Goal: Information Seeking & Learning: Learn about a topic

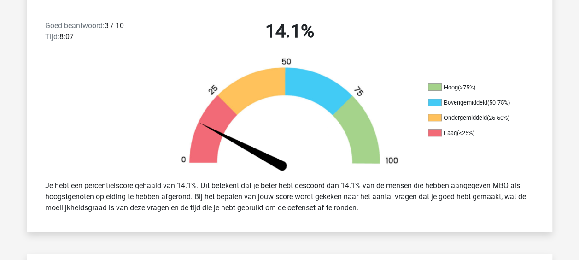
scroll to position [194, 0]
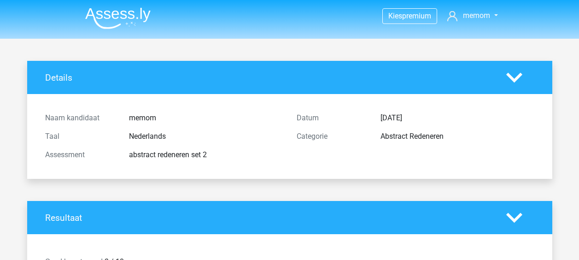
scroll to position [194, 0]
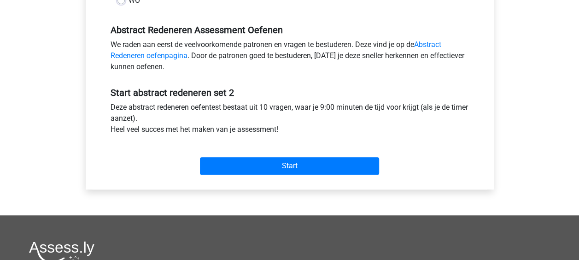
scroll to position [282, 0]
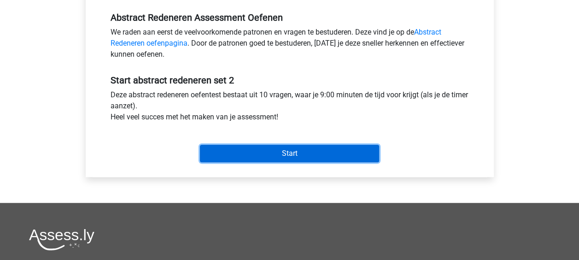
click at [301, 152] on input "Start" at bounding box center [289, 154] width 179 height 18
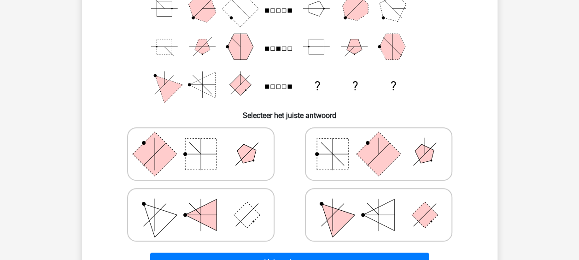
scroll to position [134, 0]
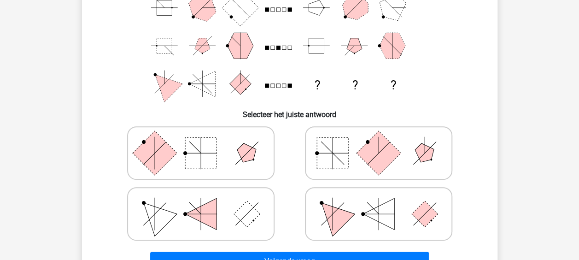
click at [440, 214] on icon at bounding box center [379, 214] width 138 height 46
click at [385, 202] on input "radio" at bounding box center [382, 199] width 6 height 6
radio input "true"
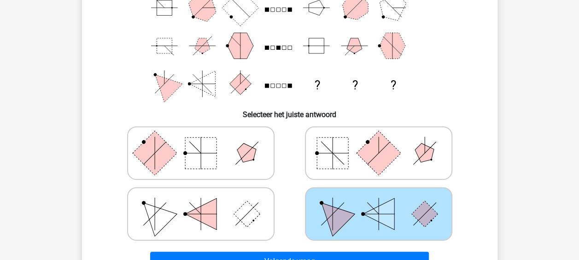
click at [271, 250] on div "Volgende vraag" at bounding box center [290, 259] width 386 height 30
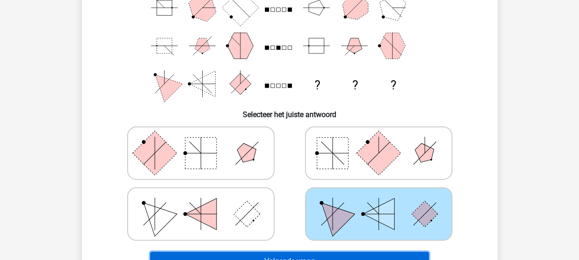
click at [275, 256] on button "Volgende vraag" at bounding box center [289, 260] width 279 height 19
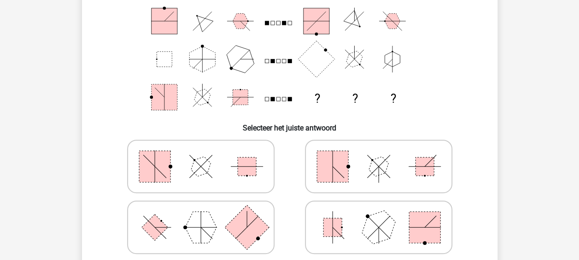
scroll to position [120, 0]
click at [250, 224] on rect at bounding box center [246, 228] width 44 height 44
click at [207, 216] on input "radio" at bounding box center [204, 213] width 6 height 6
radio input "true"
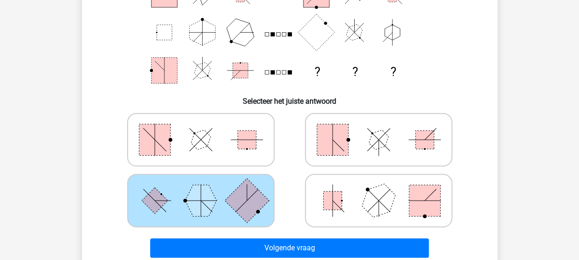
scroll to position [162, 0]
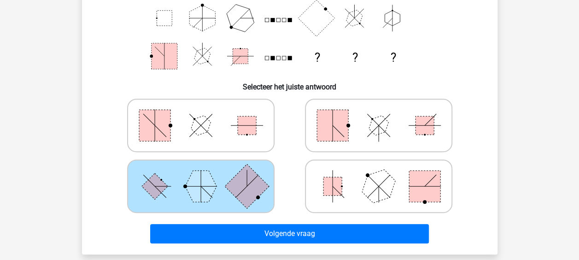
drag, startPoint x: 380, startPoint y: 237, endPoint x: 327, endPoint y: 246, distance: 53.2
click at [327, 246] on div "Volgende vraag" at bounding box center [290, 235] width 356 height 23
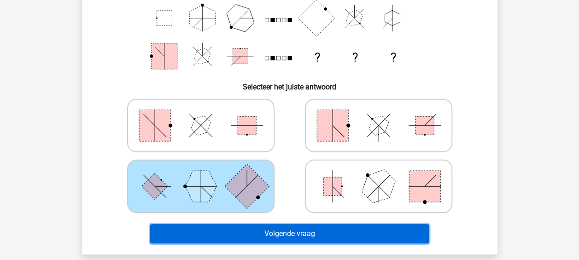
click at [341, 233] on button "Volgende vraag" at bounding box center [289, 233] width 279 height 19
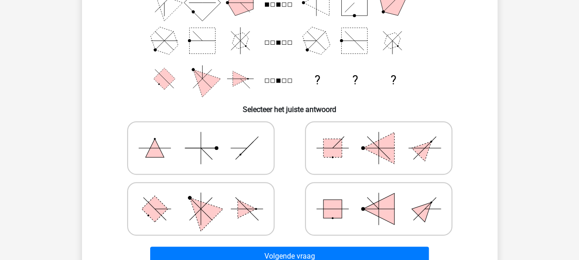
scroll to position [140, 0]
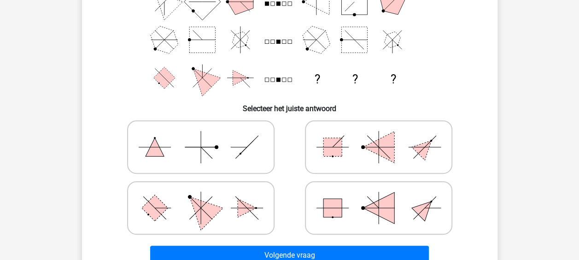
click at [229, 207] on icon at bounding box center [201, 208] width 138 height 46
click at [207, 196] on input "radio" at bounding box center [204, 193] width 6 height 6
radio input "true"
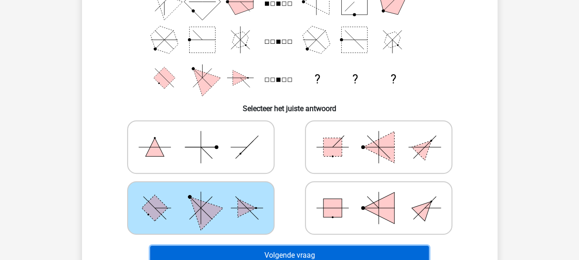
click at [405, 252] on button "Volgende vraag" at bounding box center [289, 255] width 279 height 19
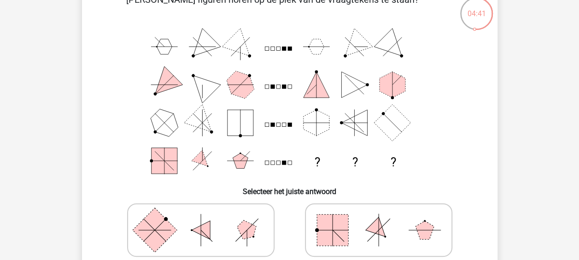
scroll to position [49, 0]
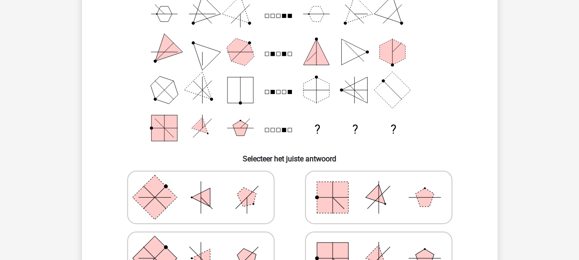
scroll to position [91, 0]
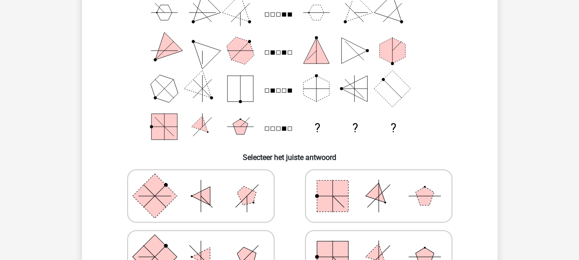
click at [207, 187] on icon at bounding box center [201, 196] width 138 height 46
click at [207, 184] on input "radio" at bounding box center [204, 181] width 6 height 6
radio input "true"
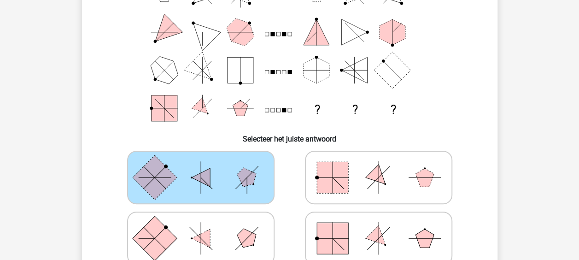
scroll to position [111, 0]
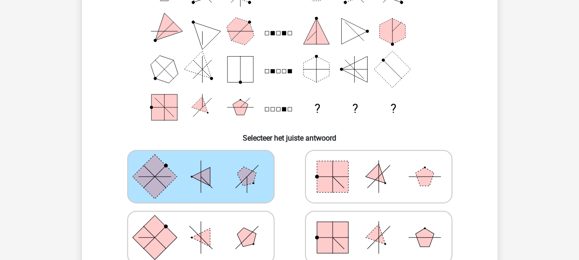
click at [211, 227] on icon at bounding box center [201, 237] width 138 height 46
click at [207, 226] on input "radio" at bounding box center [204, 223] width 6 height 6
radio input "true"
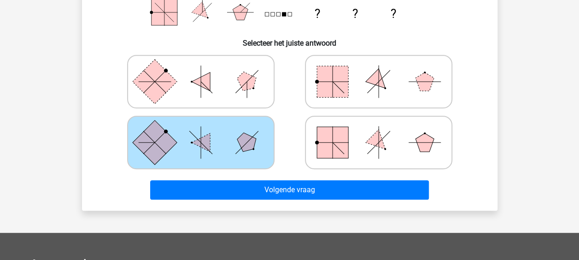
scroll to position [207, 0]
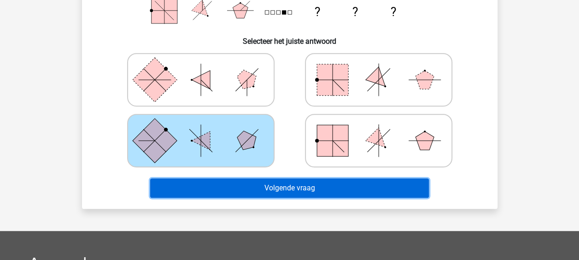
click at [335, 186] on button "Volgende vraag" at bounding box center [289, 187] width 279 height 19
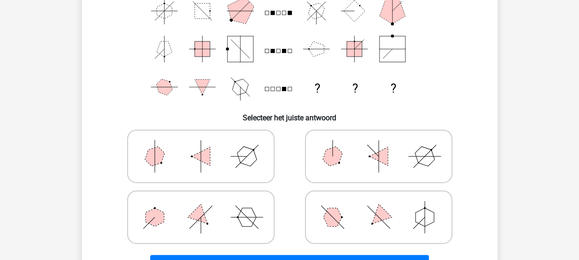
scroll to position [131, 0]
click at [364, 212] on icon at bounding box center [379, 216] width 138 height 46
click at [379, 205] on input "radio" at bounding box center [382, 202] width 6 height 6
radio input "true"
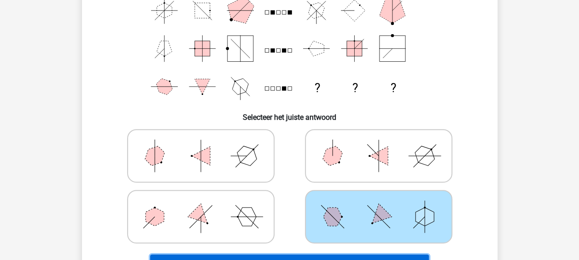
click at [341, 258] on button "Volgende vraag" at bounding box center [289, 263] width 279 height 19
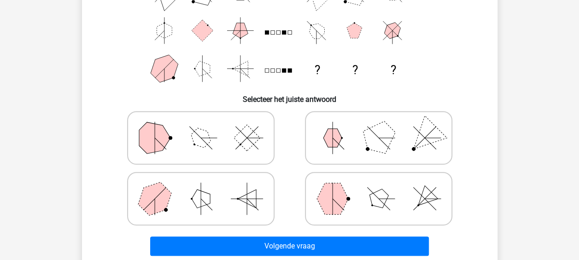
scroll to position [177, 0]
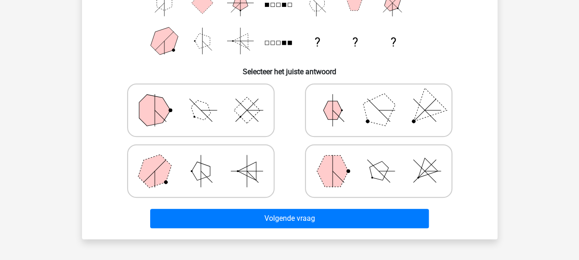
click at [401, 176] on icon at bounding box center [379, 171] width 138 height 46
click at [385, 159] on input "radio" at bounding box center [382, 156] width 6 height 6
radio input "true"
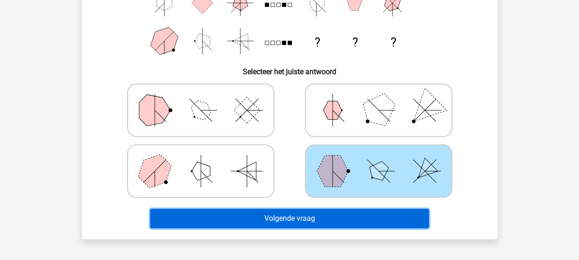
click at [327, 212] on button "Volgende vraag" at bounding box center [289, 218] width 279 height 19
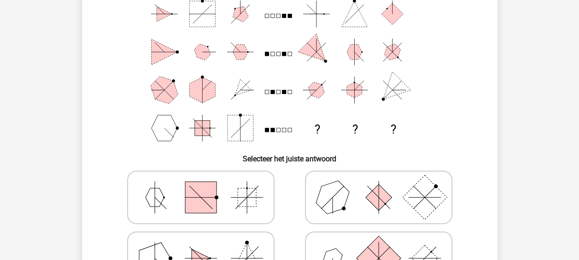
scroll to position [91, 0]
click at [372, 189] on rect at bounding box center [378, 196] width 26 height 26
click at [379, 185] on input "radio" at bounding box center [382, 182] width 6 height 6
radio input "true"
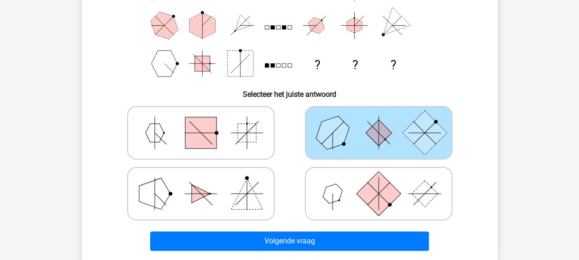
scroll to position [155, 0]
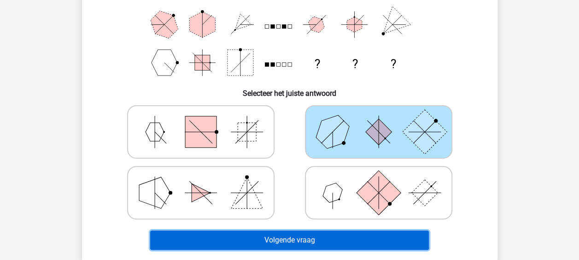
click at [357, 237] on button "Volgende vraag" at bounding box center [289, 239] width 279 height 19
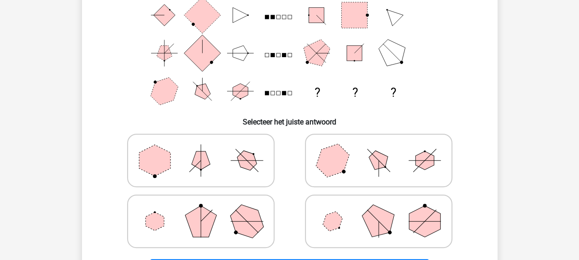
scroll to position [141, 0]
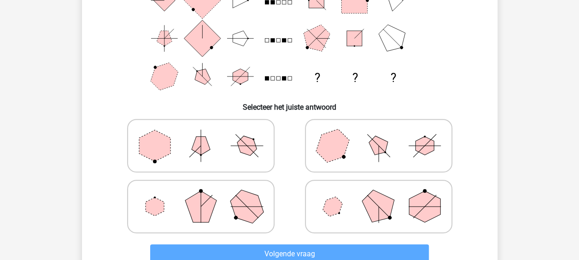
click at [379, 133] on input "radio" at bounding box center [382, 131] width 6 height 6
radio input "true"
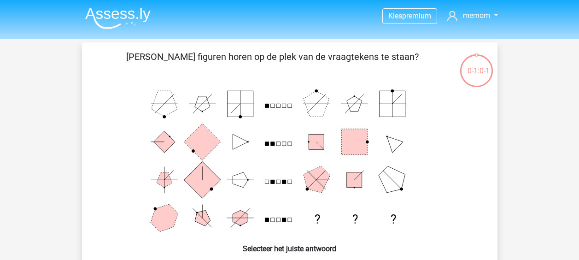
scroll to position [269, 0]
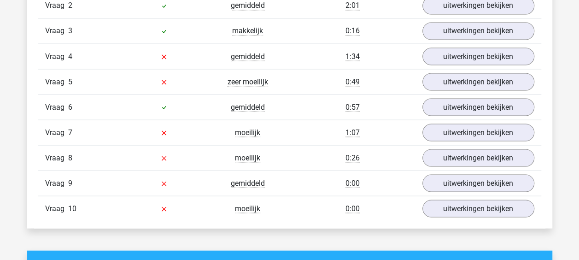
scroll to position [627, 0]
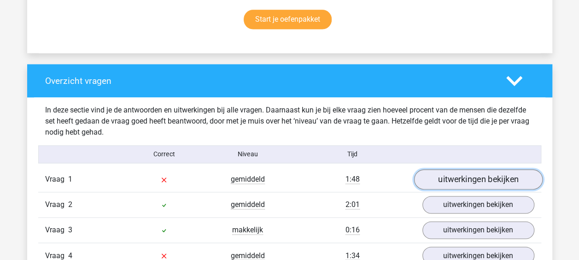
click at [477, 181] on link "uitwerkingen bekijken" at bounding box center [478, 179] width 129 height 20
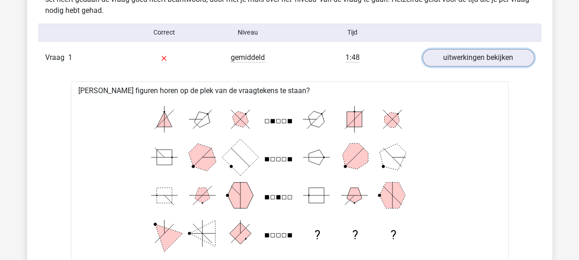
scroll to position [746, 0]
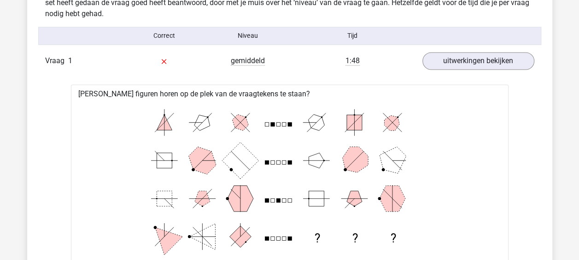
drag, startPoint x: 553, startPoint y: 0, endPoint x: 330, endPoint y: 93, distance: 241.0
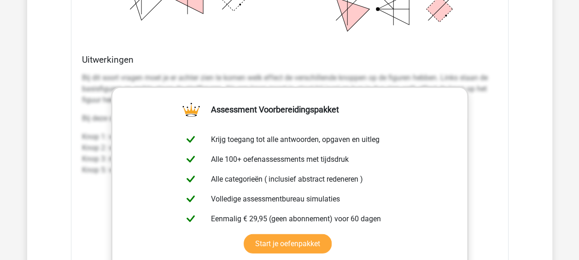
scroll to position [1159, 0]
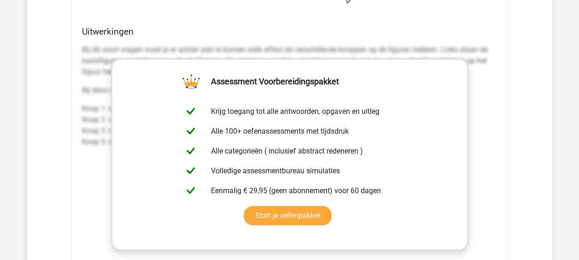
click at [510, 206] on div "Vraag 1 gemiddeld 1:48 uitwerkingen bekijken Welke figuren horen op de plek van…" at bounding box center [289, 116] width 489 height 963
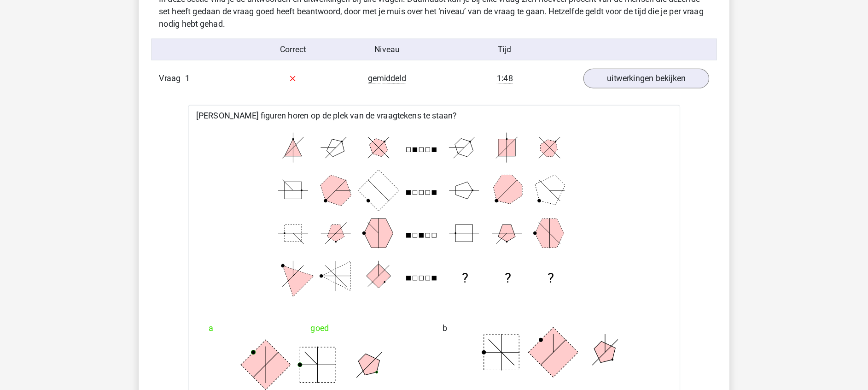
scroll to position [739, 0]
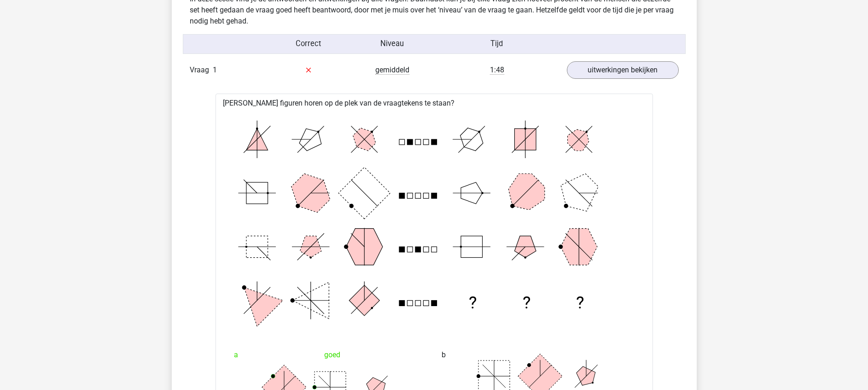
drag, startPoint x: 556, startPoint y: 1, endPoint x: 278, endPoint y: 270, distance: 387.0
click at [278, 259] on icon "? ? ?" at bounding box center [434, 219] width 408 height 215
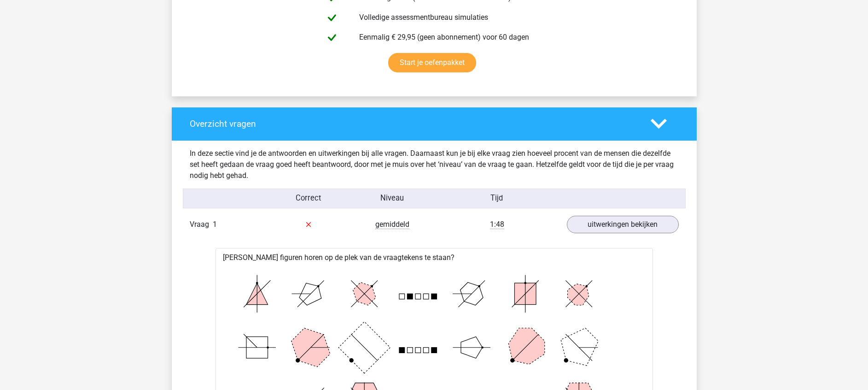
scroll to position [581, 0]
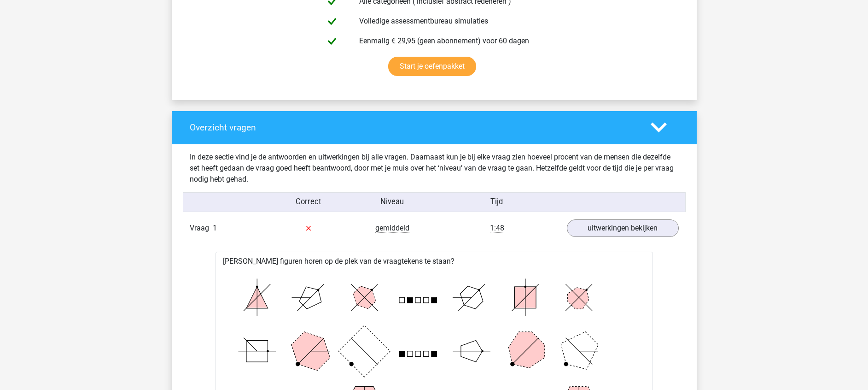
click at [579, 139] on div "Overzicht vragen" at bounding box center [434, 127] width 525 height 33
click at [579, 129] on polygon at bounding box center [659, 128] width 16 height 10
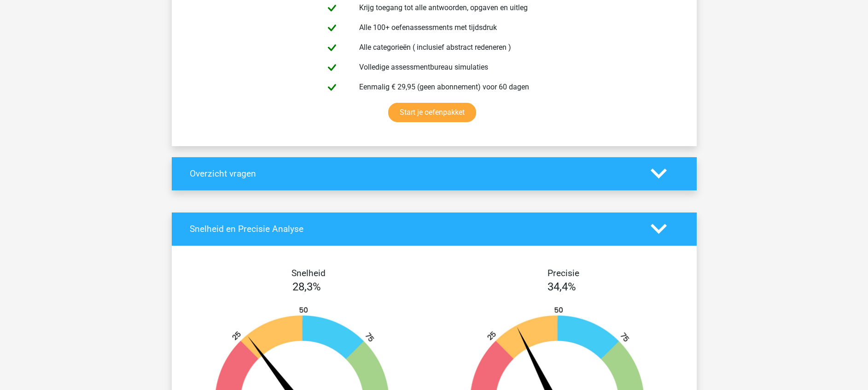
scroll to position [0, 0]
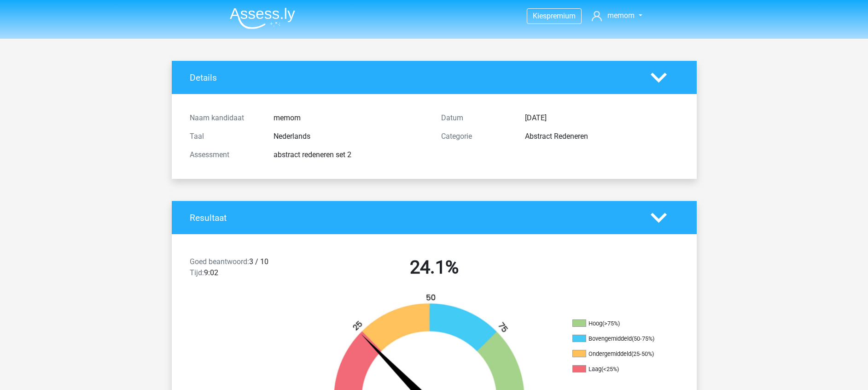
click at [579, 73] on div at bounding box center [665, 78] width 42 height 16
click at [579, 216] on icon at bounding box center [659, 218] width 16 height 16
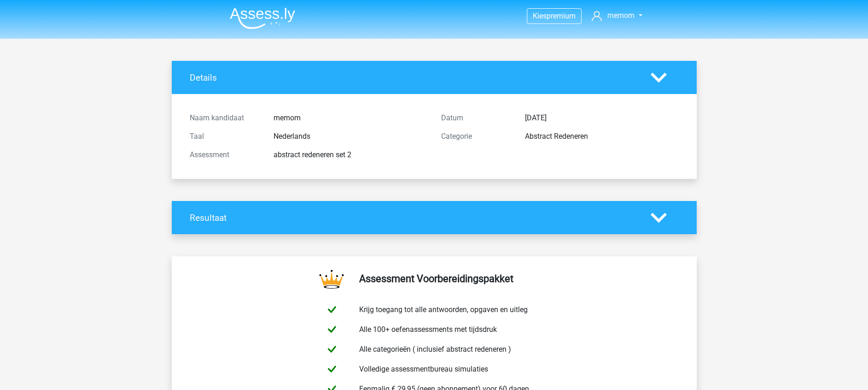
click at [579, 216] on icon at bounding box center [659, 218] width 16 height 16
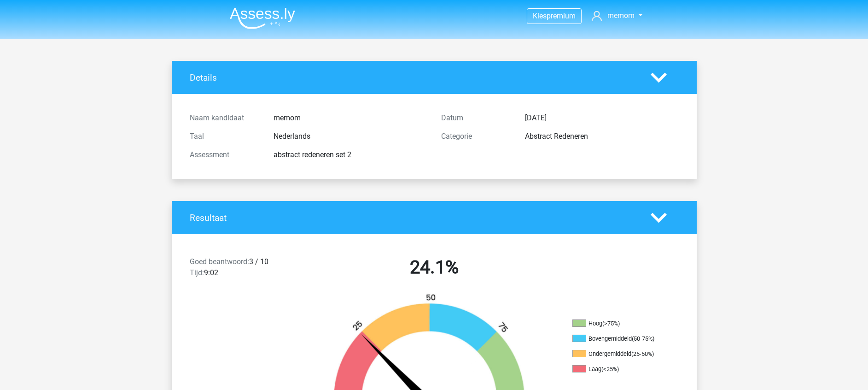
click at [579, 75] on icon at bounding box center [659, 78] width 16 height 16
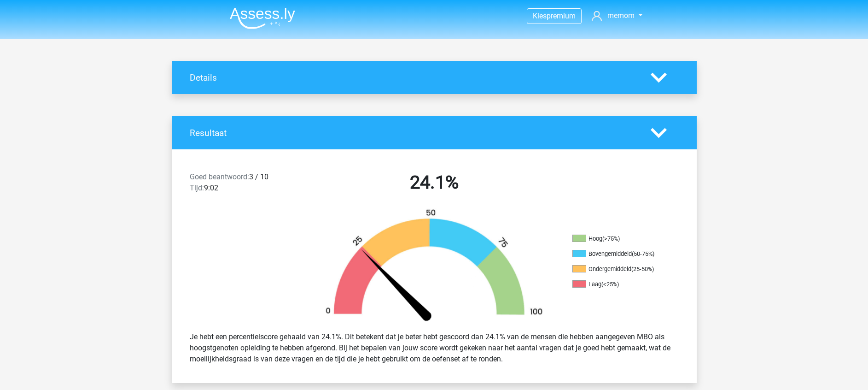
click at [579, 75] on icon at bounding box center [659, 78] width 16 height 16
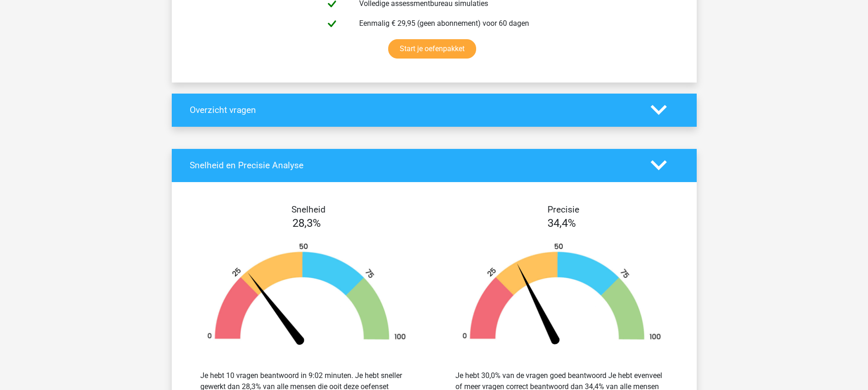
scroll to position [603, 0]
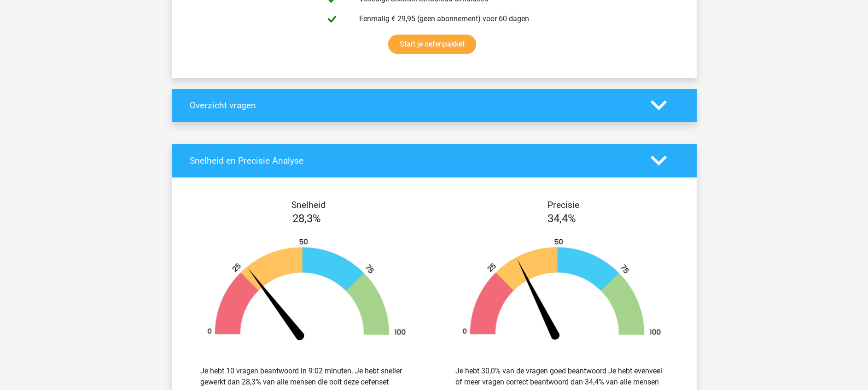
click at [579, 109] on icon at bounding box center [659, 105] width 16 height 16
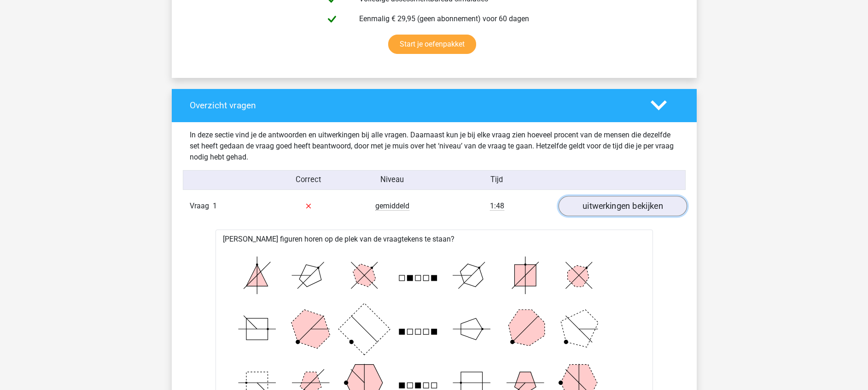
click at [579, 205] on link "uitwerkingen bekijken" at bounding box center [622, 206] width 129 height 20
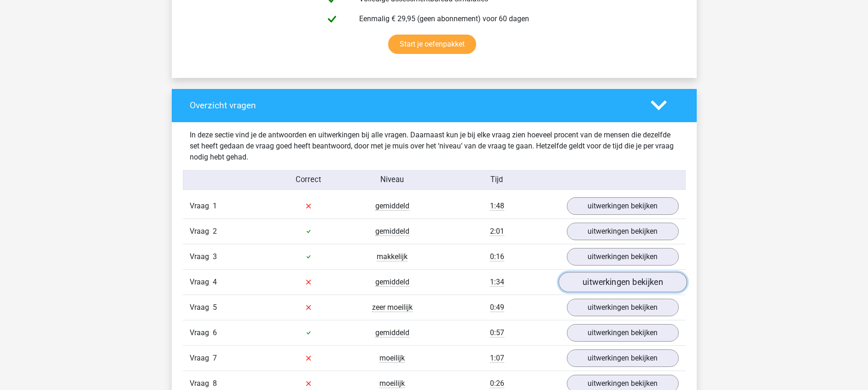
click at [579, 259] on link "uitwerkingen bekijken" at bounding box center [622, 282] width 129 height 20
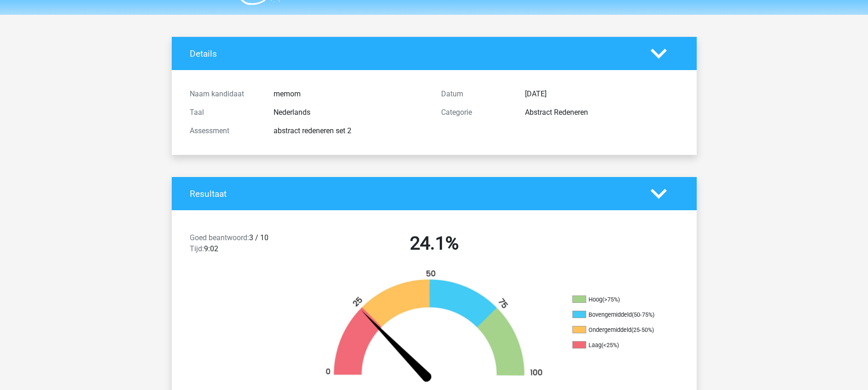
scroll to position [0, 0]
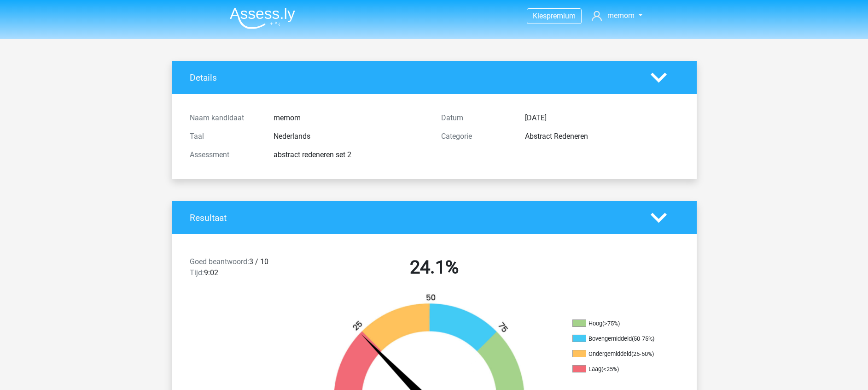
click at [257, 18] on img at bounding box center [262, 18] width 65 height 22
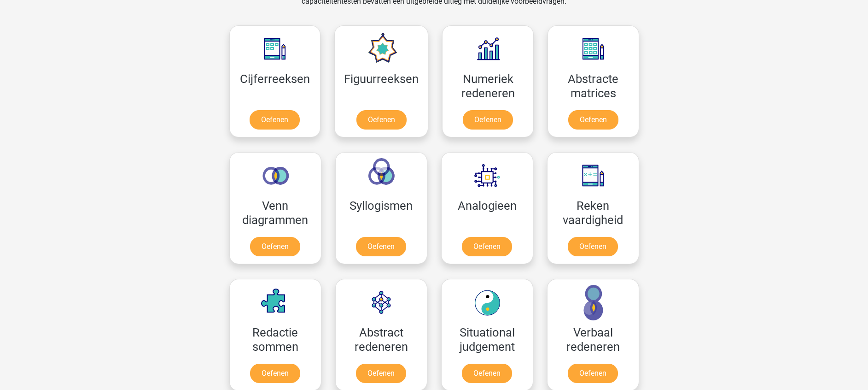
scroll to position [395, 0]
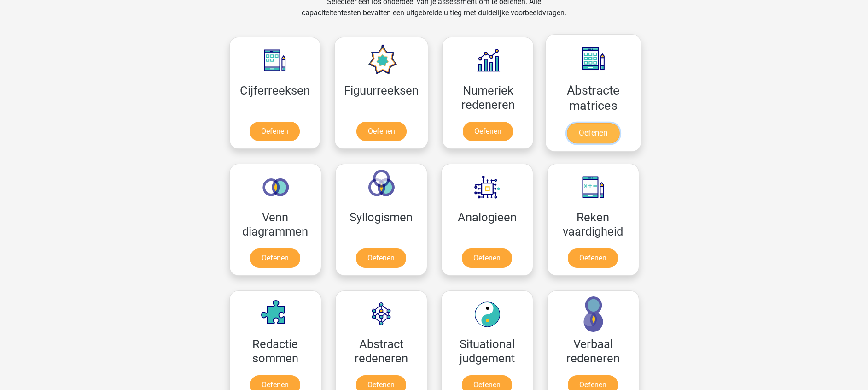
click at [597, 137] on link "Oefenen" at bounding box center [593, 133] width 53 height 20
click at [408, 123] on link "Oefenen" at bounding box center [381, 133] width 53 height 20
click at [286, 140] on link "Oefenen" at bounding box center [275, 133] width 53 height 20
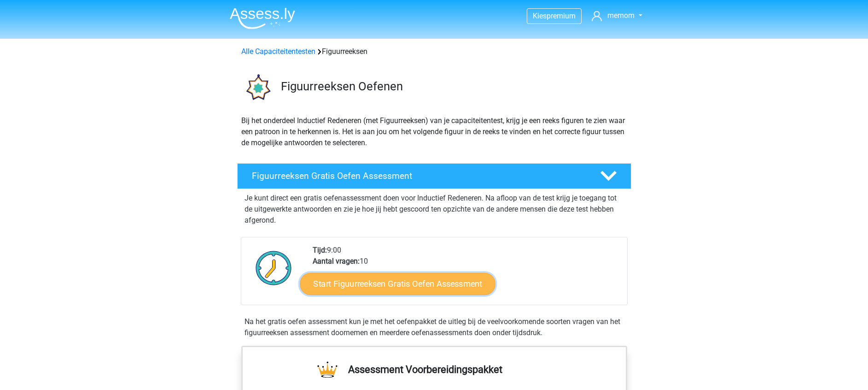
click at [400, 285] on link "Start Figuurreeksen Gratis Oefen Assessment" at bounding box center [397, 283] width 195 height 22
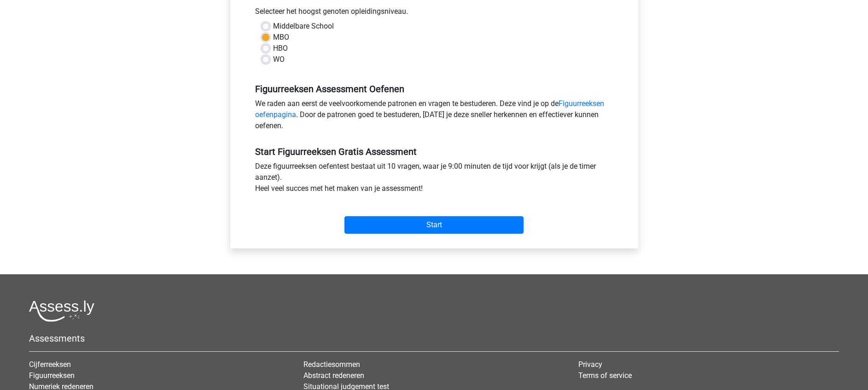
scroll to position [212, 0]
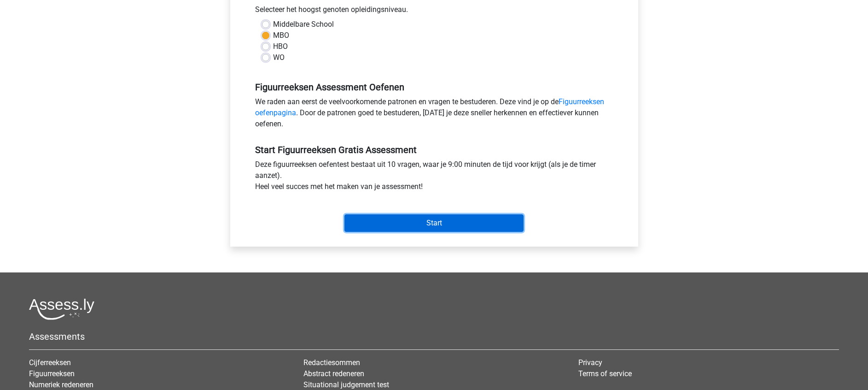
click at [402, 226] on input "Start" at bounding box center [434, 223] width 179 height 18
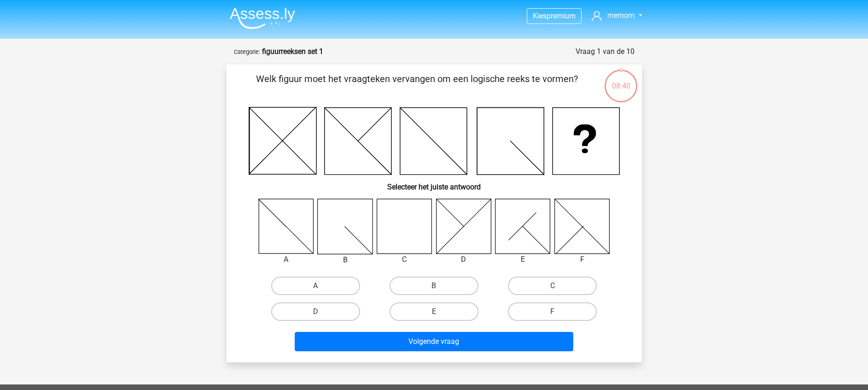
click at [417, 222] on icon at bounding box center [404, 226] width 55 height 55
click at [552, 283] on label "C" at bounding box center [552, 285] width 89 height 18
click at [553, 286] on input "C" at bounding box center [556, 289] width 6 height 6
radio input "true"
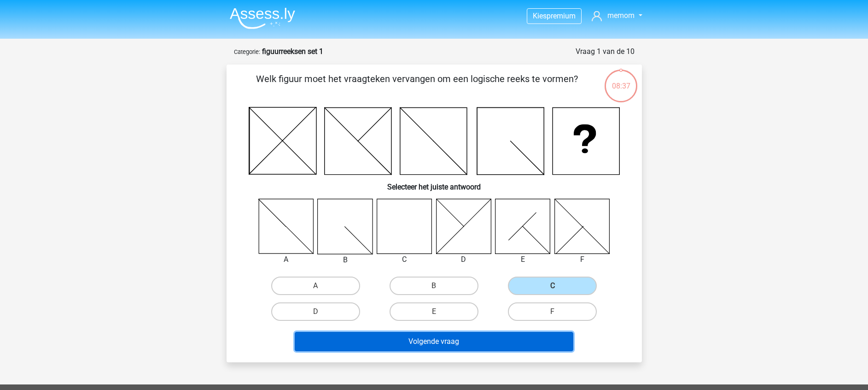
click at [457, 342] on button "Volgende vraag" at bounding box center [434, 341] width 279 height 19
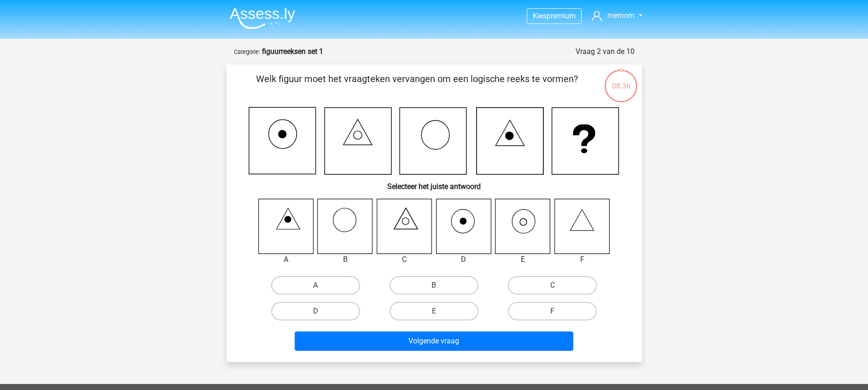
scroll to position [46, 0]
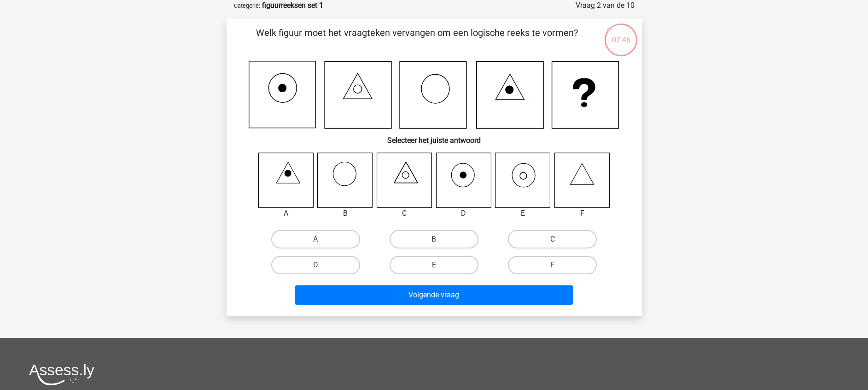
click at [449, 261] on label "E" at bounding box center [434, 265] width 89 height 18
click at [440, 265] on input "E" at bounding box center [437, 268] width 6 height 6
radio input "true"
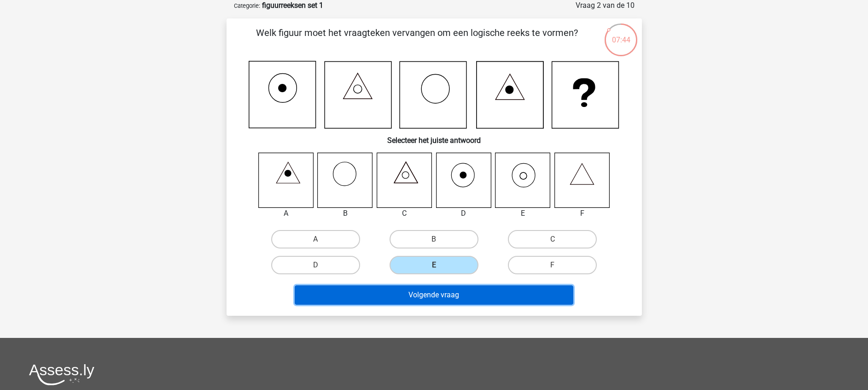
click at [477, 286] on button "Volgende vraag" at bounding box center [434, 294] width 279 height 19
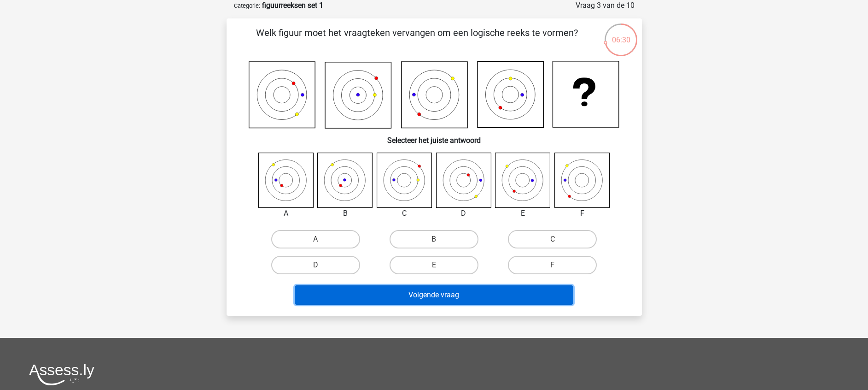
click at [477, 286] on button "Volgende vraag" at bounding box center [434, 294] width 279 height 19
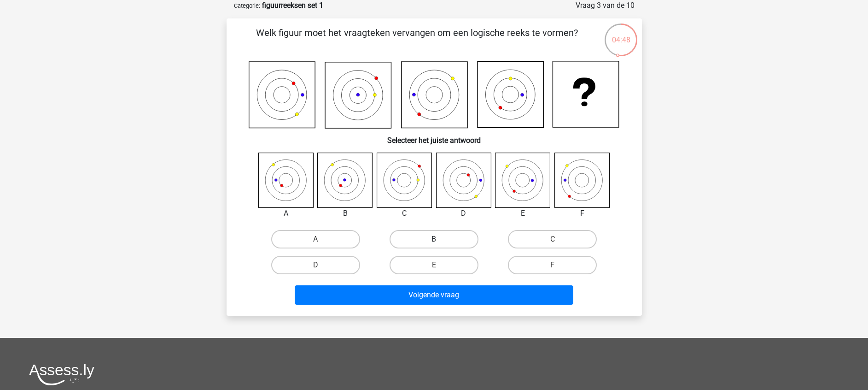
click at [444, 240] on label "B" at bounding box center [434, 239] width 89 height 18
click at [440, 240] on input "B" at bounding box center [437, 242] width 6 height 6
radio input "true"
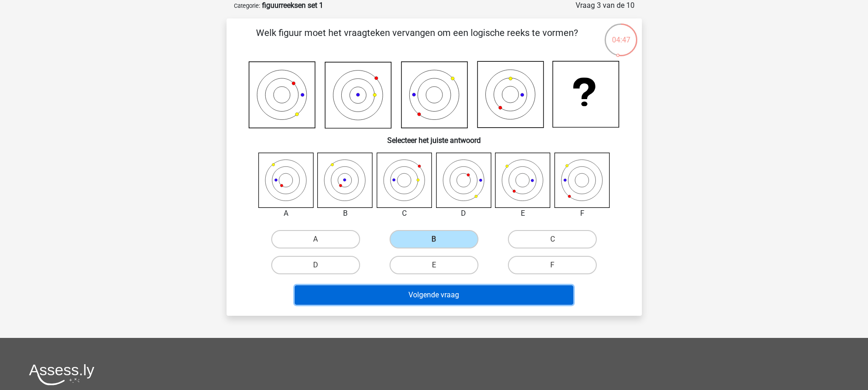
click at [459, 288] on button "Volgende vraag" at bounding box center [434, 294] width 279 height 19
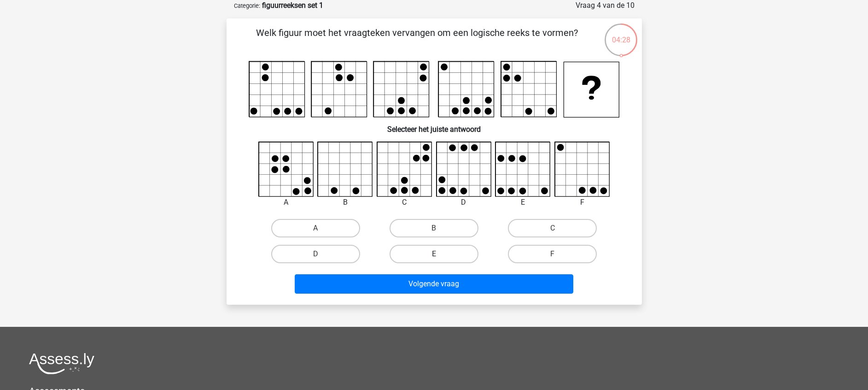
click at [455, 260] on label "E" at bounding box center [434, 254] width 89 height 18
click at [440, 260] on input "E" at bounding box center [437, 257] width 6 height 6
radio input "true"
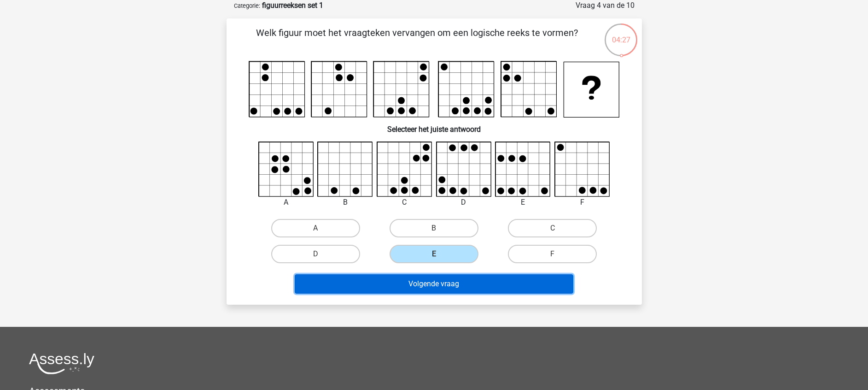
click at [492, 284] on button "Volgende vraag" at bounding box center [434, 283] width 279 height 19
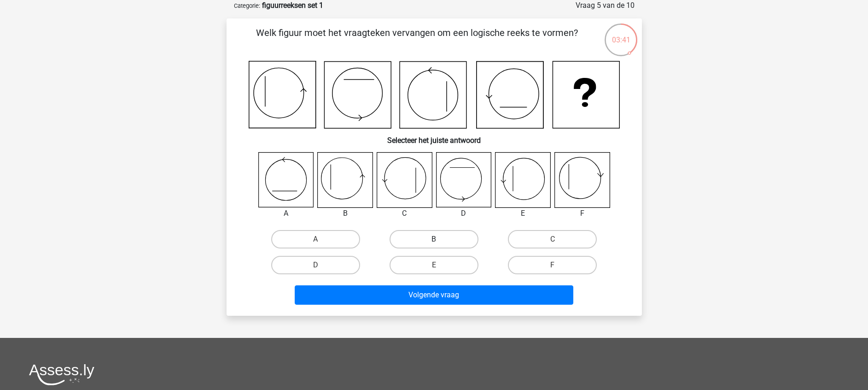
click at [443, 240] on label "B" at bounding box center [434, 239] width 89 height 18
click at [440, 240] on input "B" at bounding box center [437, 242] width 6 height 6
radio input "true"
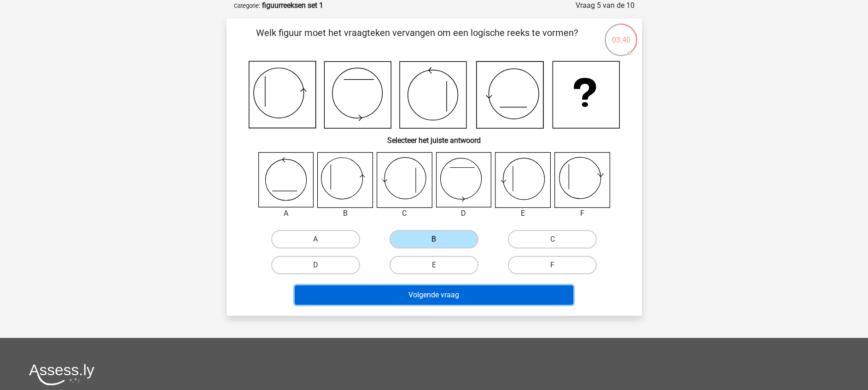
click at [439, 290] on button "Volgende vraag" at bounding box center [434, 294] width 279 height 19
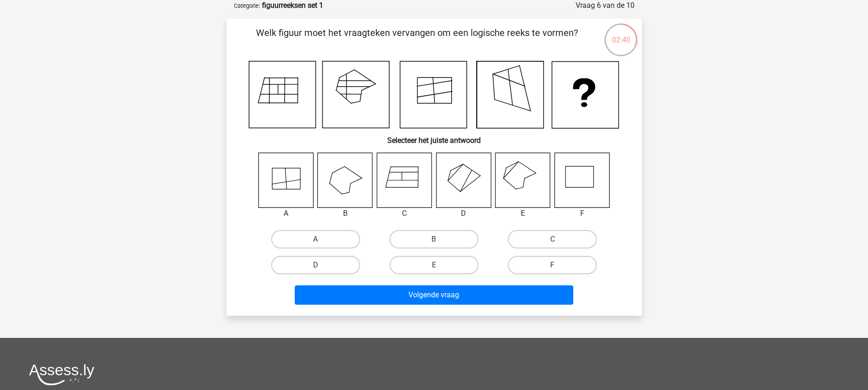
click at [517, 198] on icon at bounding box center [523, 179] width 55 height 55
click at [434, 262] on label "E" at bounding box center [434, 265] width 89 height 18
click at [434, 265] on input "E" at bounding box center [437, 268] width 6 height 6
radio input "true"
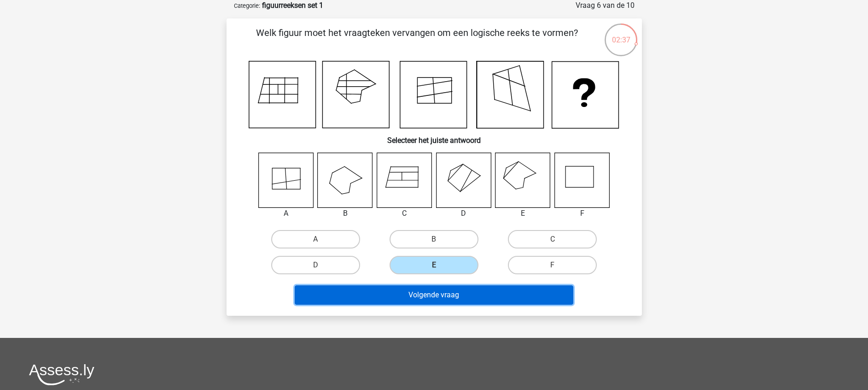
click at [470, 288] on button "Volgende vraag" at bounding box center [434, 294] width 279 height 19
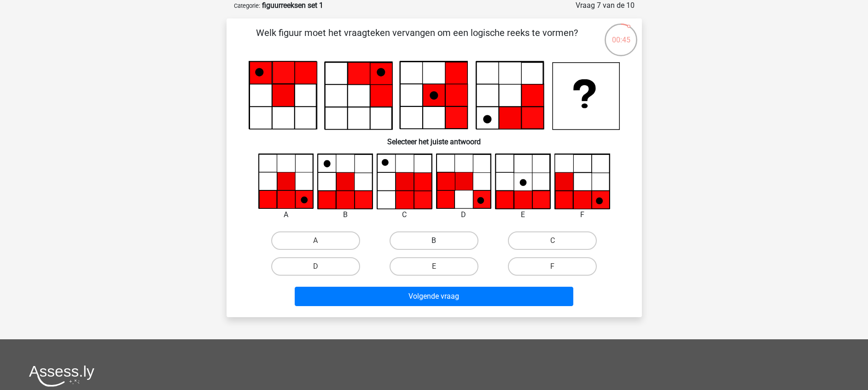
click at [422, 243] on label "B" at bounding box center [434, 240] width 89 height 18
click at [434, 243] on input "B" at bounding box center [437, 243] width 6 height 6
radio input "true"
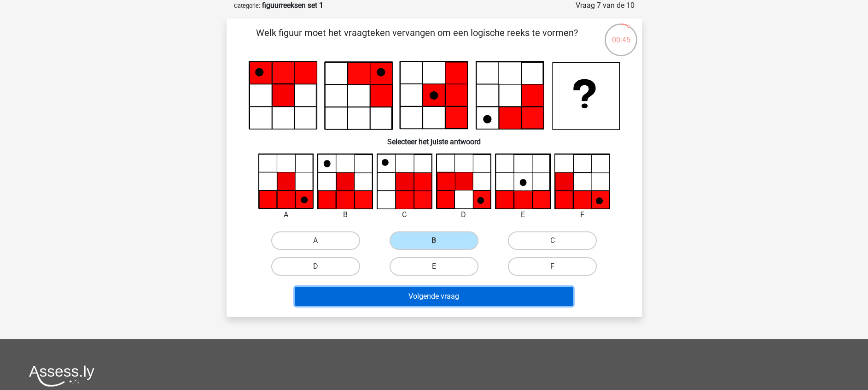
click at [413, 299] on button "Volgende vraag" at bounding box center [434, 295] width 279 height 19
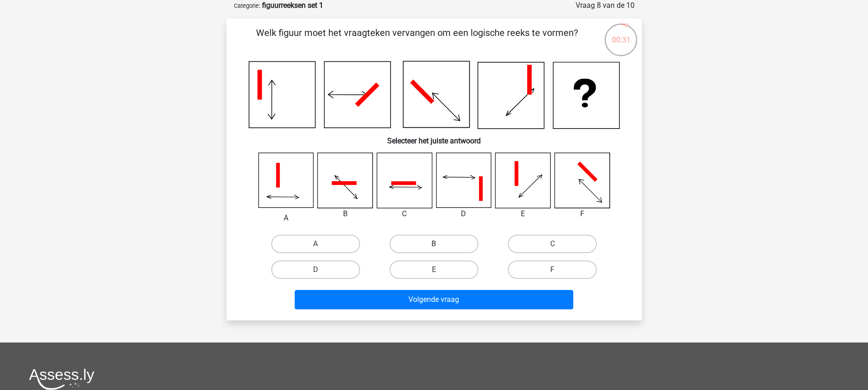
click at [443, 240] on label "B" at bounding box center [434, 243] width 89 height 18
click at [440, 244] on input "B" at bounding box center [437, 247] width 6 height 6
radio input "true"
click at [457, 285] on div "Volgende vraag" at bounding box center [434, 297] width 386 height 30
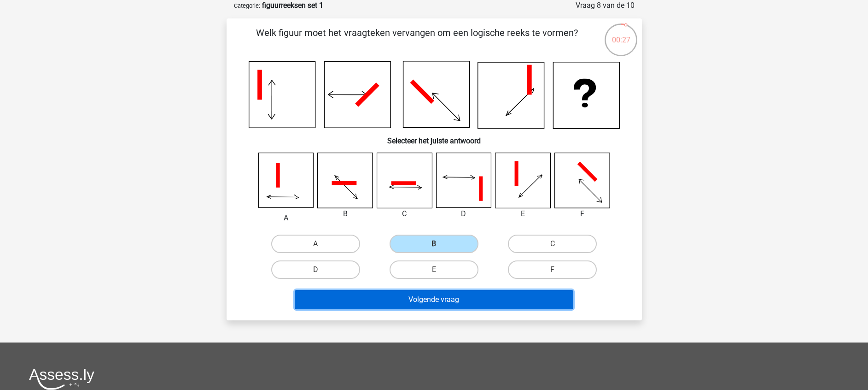
click at [474, 290] on button "Volgende vraag" at bounding box center [434, 299] width 279 height 19
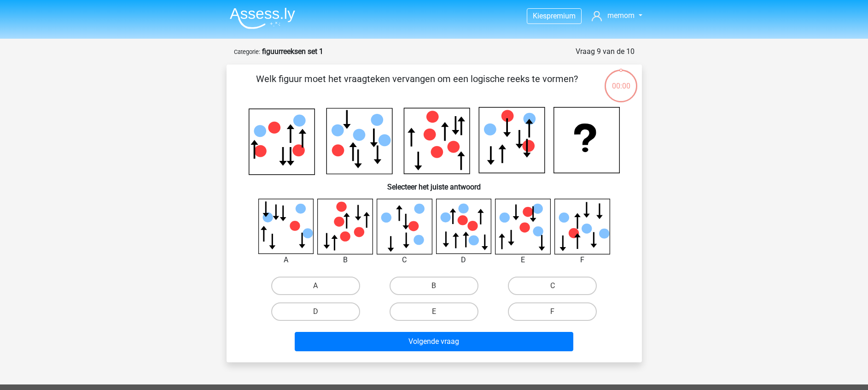
scroll to position [46, 0]
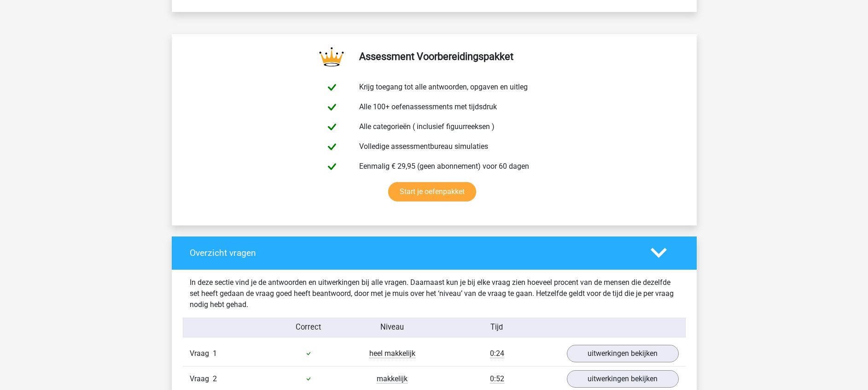
scroll to position [448, 0]
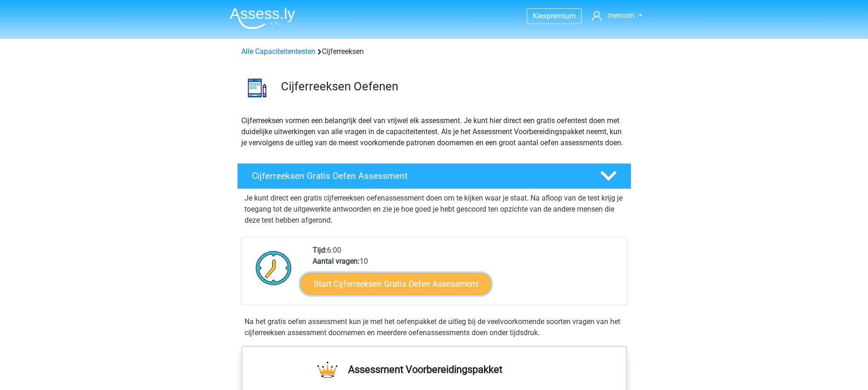
click at [416, 289] on link "Start Cijferreeksen Gratis Oefen Assessment" at bounding box center [395, 283] width 191 height 22
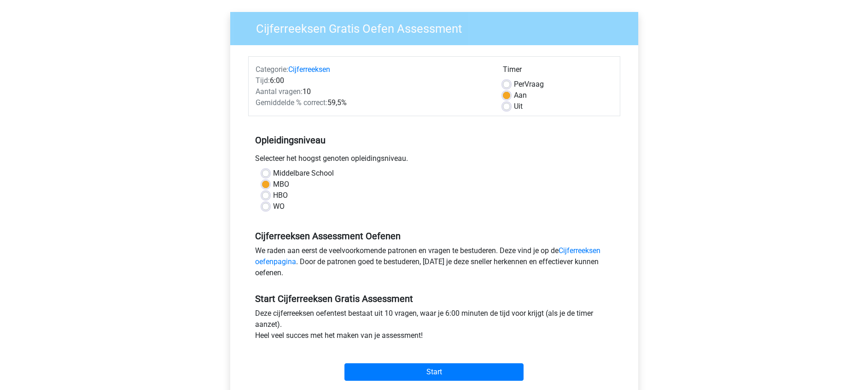
scroll to position [66, 0]
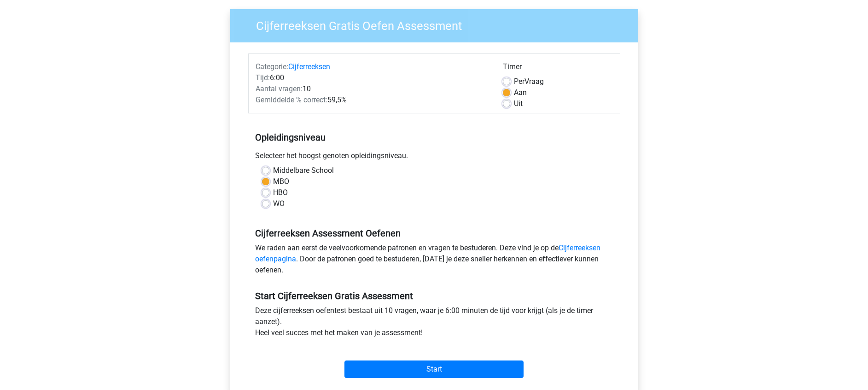
click at [421, 359] on div "Start" at bounding box center [434, 361] width 372 height 32
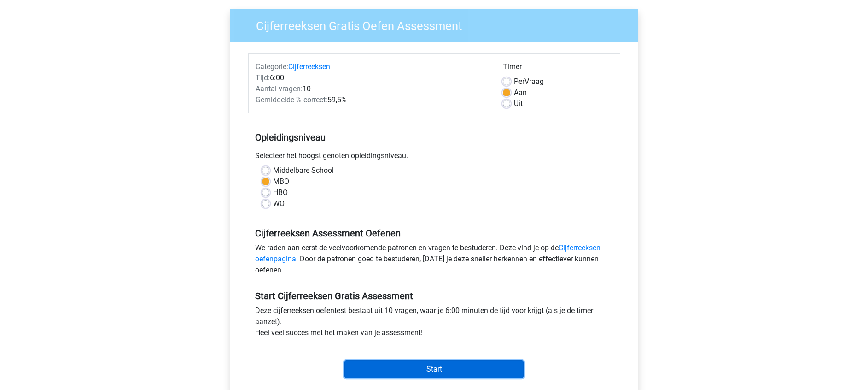
click at [427, 367] on input "Start" at bounding box center [434, 369] width 179 height 18
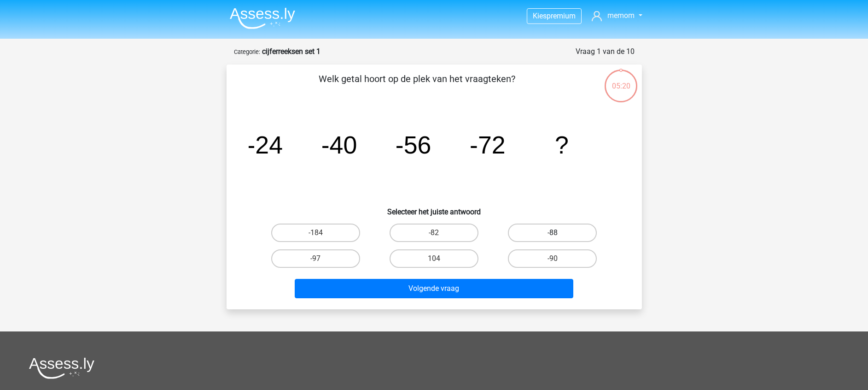
click at [543, 234] on label "-88" at bounding box center [552, 232] width 89 height 18
click at [553, 234] on input "-88" at bounding box center [556, 236] width 6 height 6
radio input "true"
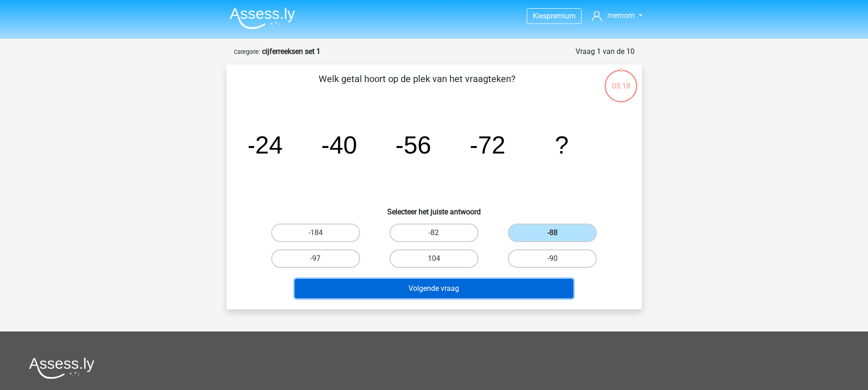
click at [497, 286] on button "Volgende vraag" at bounding box center [434, 288] width 279 height 19
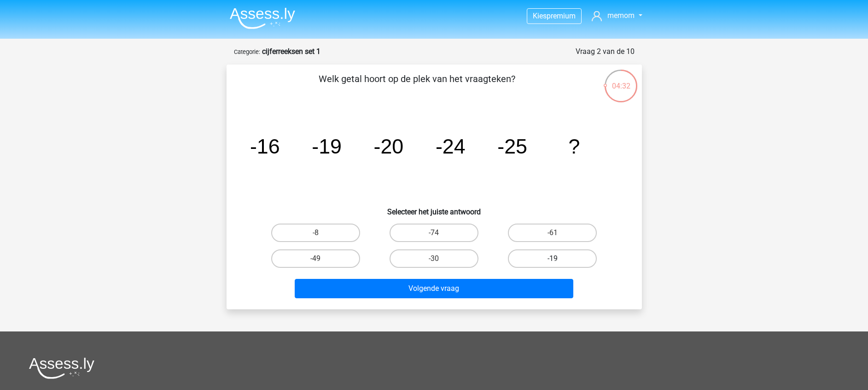
click at [559, 257] on label "-19" at bounding box center [552, 258] width 89 height 18
click at [559, 258] on input "-19" at bounding box center [556, 261] width 6 height 6
radio input "true"
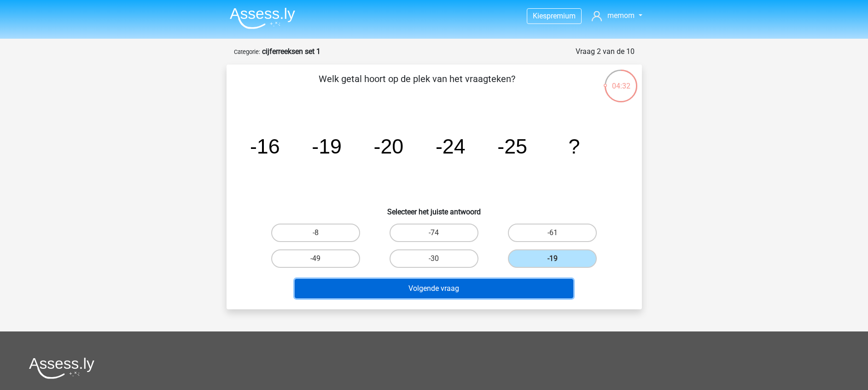
click at [524, 284] on button "Volgende vraag" at bounding box center [434, 288] width 279 height 19
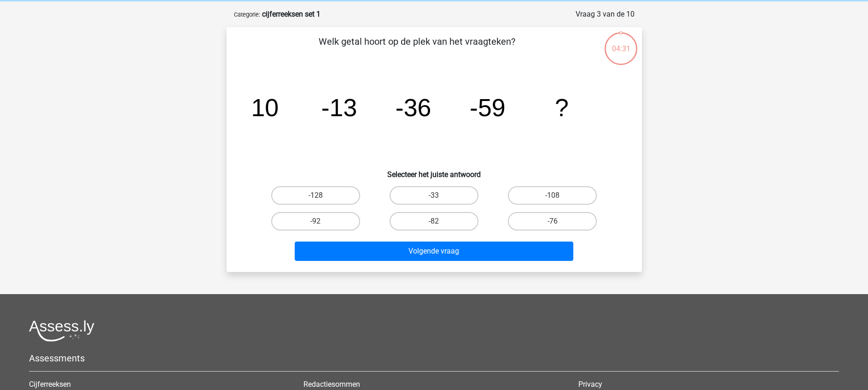
scroll to position [46, 0]
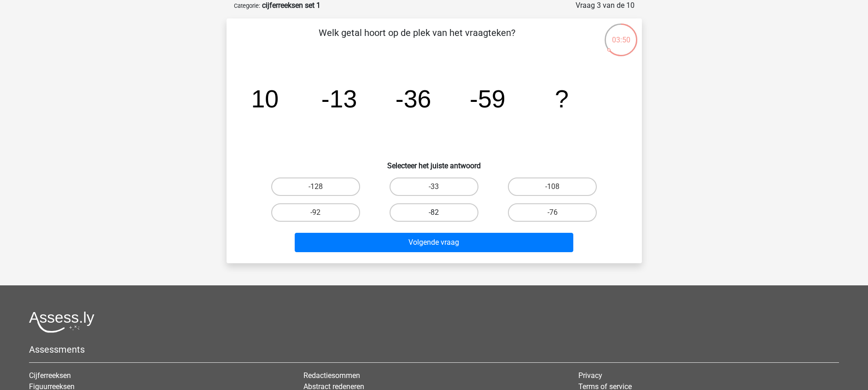
click at [435, 210] on label "-82" at bounding box center [434, 212] width 89 height 18
click at [435, 212] on input "-82" at bounding box center [437, 215] width 6 height 6
radio input "true"
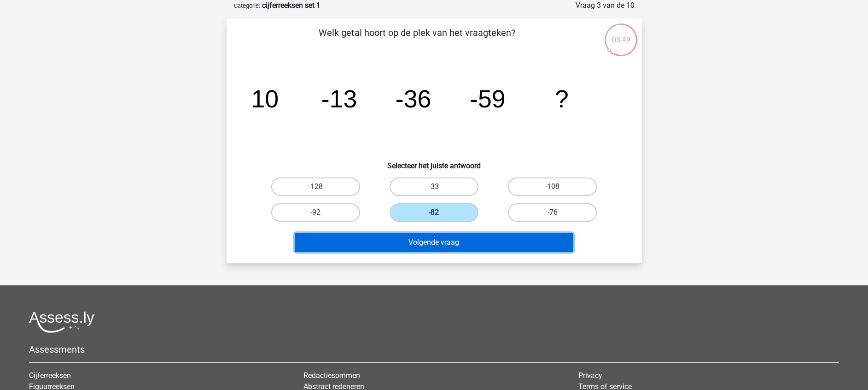
click at [472, 238] on button "Volgende vraag" at bounding box center [434, 242] width 279 height 19
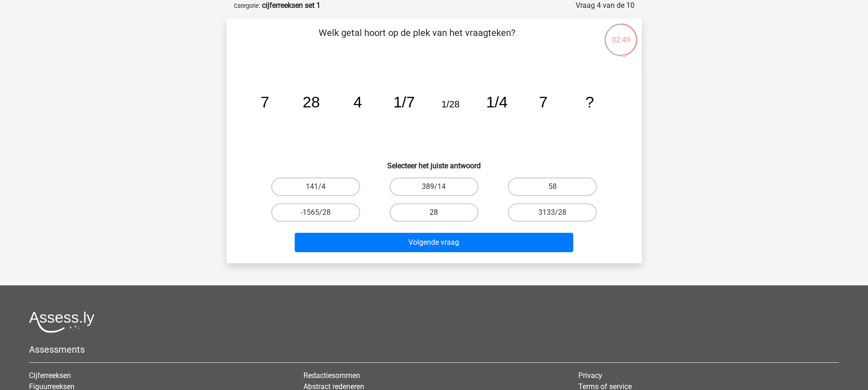
click at [457, 205] on label "28" at bounding box center [434, 212] width 89 height 18
click at [440, 212] on input "28" at bounding box center [437, 215] width 6 height 6
radio input "true"
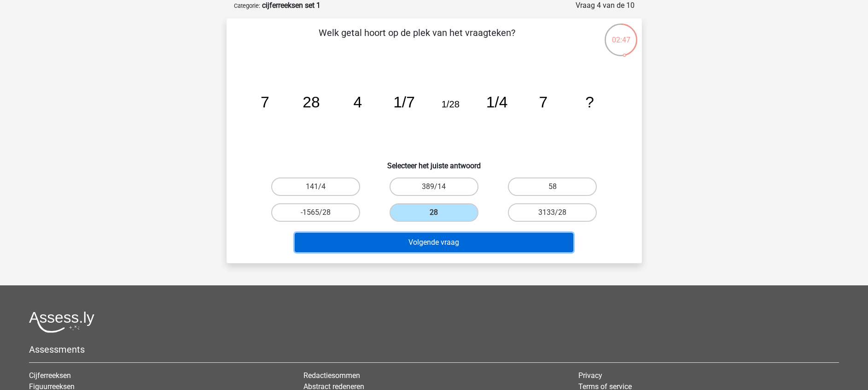
click at [471, 245] on button "Volgende vraag" at bounding box center [434, 242] width 279 height 19
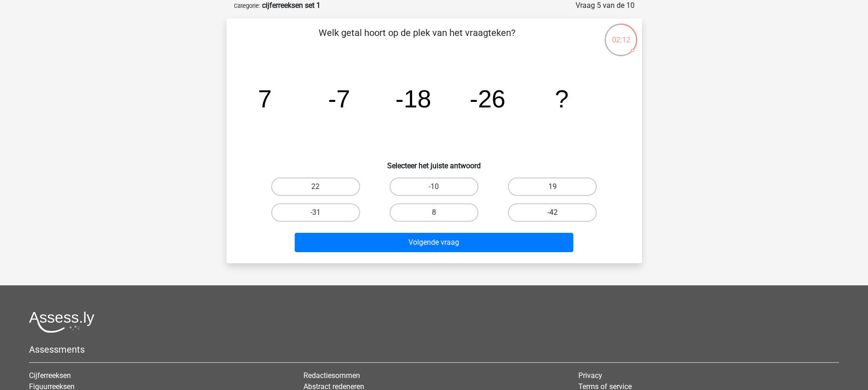
click at [571, 209] on label "-42" at bounding box center [552, 212] width 89 height 18
click at [559, 212] on input "-42" at bounding box center [556, 215] width 6 height 6
radio input "true"
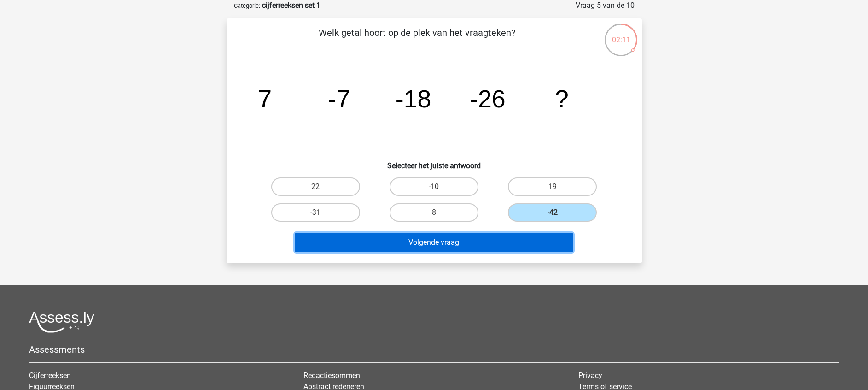
click at [511, 239] on button "Volgende vraag" at bounding box center [434, 242] width 279 height 19
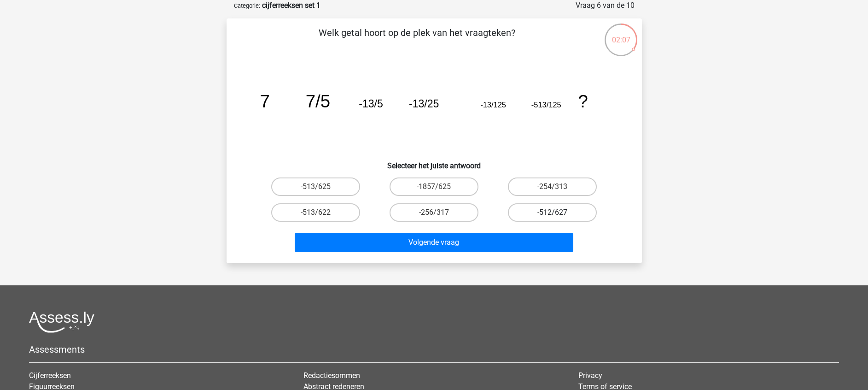
click at [549, 210] on label "-512/627" at bounding box center [552, 212] width 89 height 18
click at [553, 212] on input "-512/627" at bounding box center [556, 215] width 6 height 6
radio input "true"
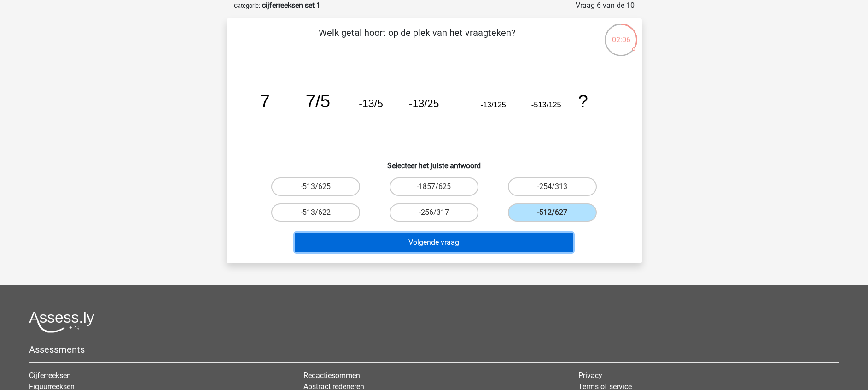
click at [538, 242] on button "Volgende vraag" at bounding box center [434, 242] width 279 height 19
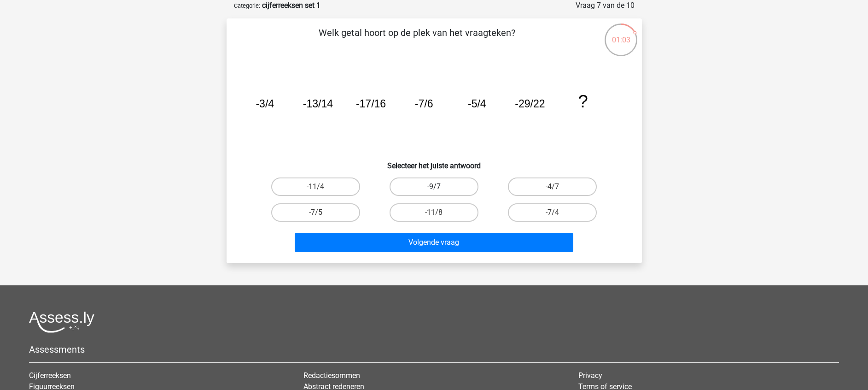
click at [469, 182] on label "-9/7" at bounding box center [434, 186] width 89 height 18
click at [440, 187] on input "-9/7" at bounding box center [437, 190] width 6 height 6
radio input "true"
click at [470, 142] on icon "image/svg+xml -3/4 -13/14 -17/16 -7/6 -5/4 -29/22 ?" at bounding box center [434, 107] width 371 height 93
click at [414, 212] on label "-11/8" at bounding box center [434, 212] width 89 height 18
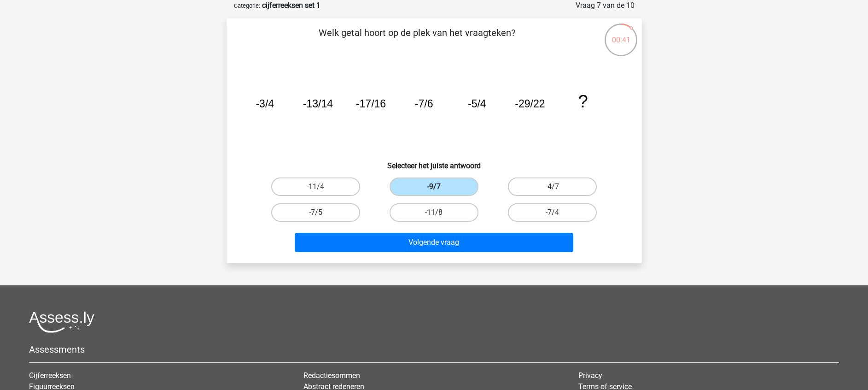
click at [434, 212] on input "-11/8" at bounding box center [437, 215] width 6 height 6
radio input "true"
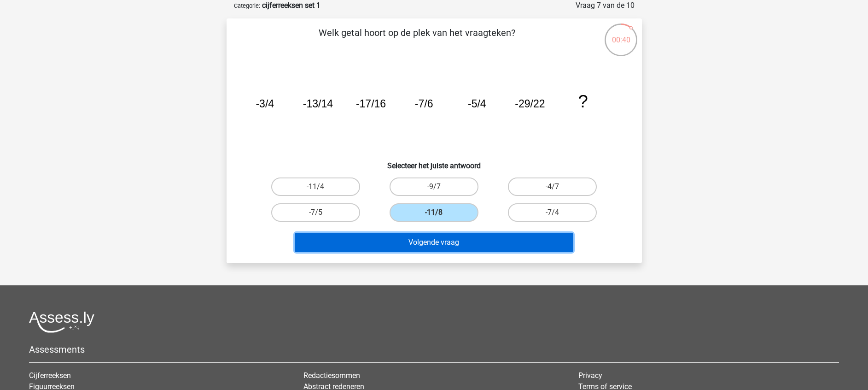
click at [461, 235] on button "Volgende vraag" at bounding box center [434, 242] width 279 height 19
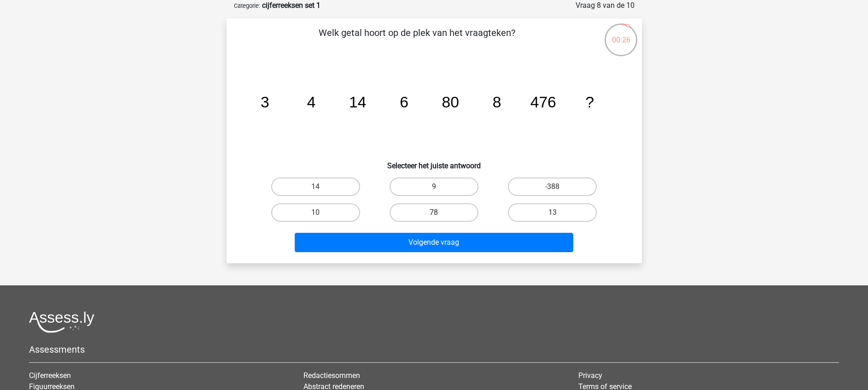
click at [425, 210] on label "78" at bounding box center [434, 212] width 89 height 18
click at [434, 212] on input "78" at bounding box center [437, 215] width 6 height 6
radio input "true"
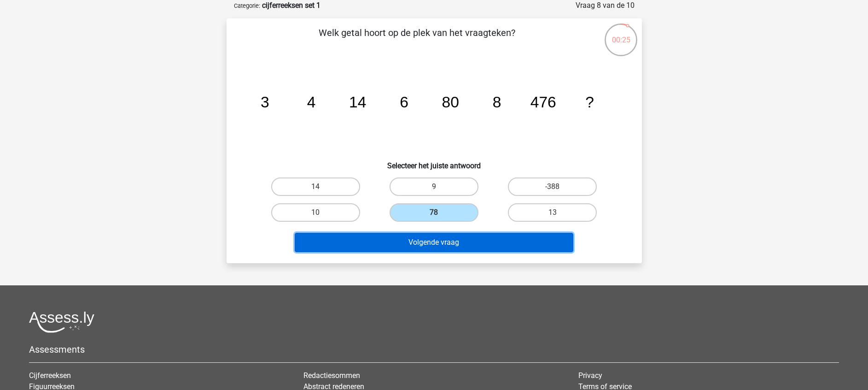
click at [478, 251] on button "Volgende vraag" at bounding box center [434, 242] width 279 height 19
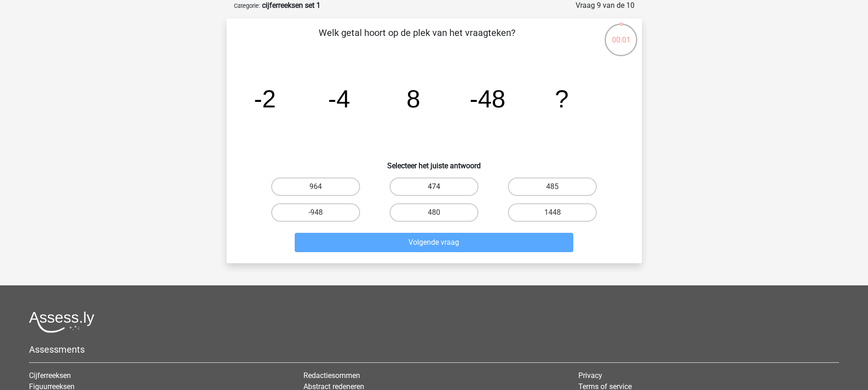
click at [426, 184] on label "474" at bounding box center [434, 186] width 89 height 18
click at [434, 187] on input "474" at bounding box center [437, 190] width 6 height 6
radio input "true"
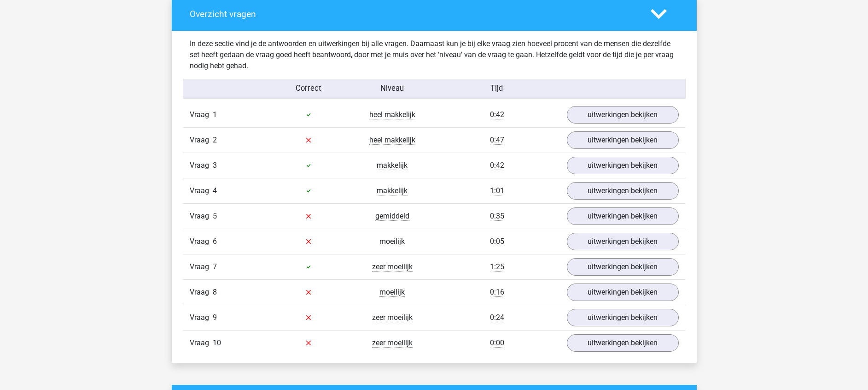
scroll to position [707, 0]
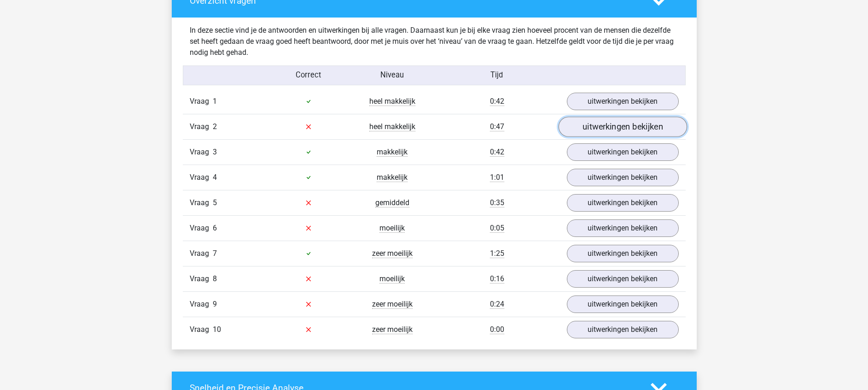
click at [649, 124] on link "uitwerkingen bekijken" at bounding box center [622, 127] width 129 height 20
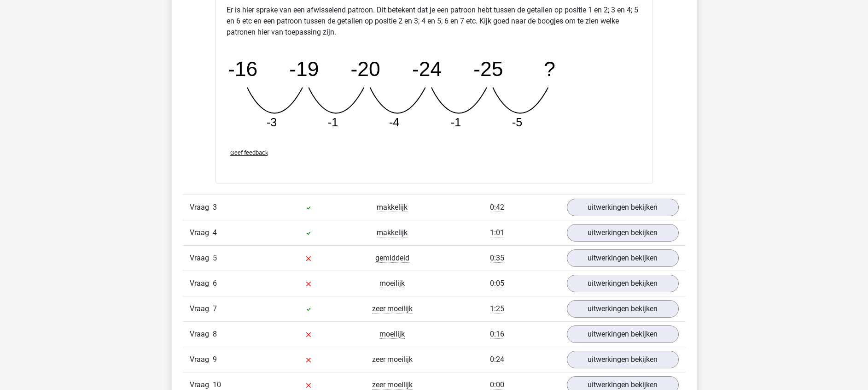
scroll to position [1064, 0]
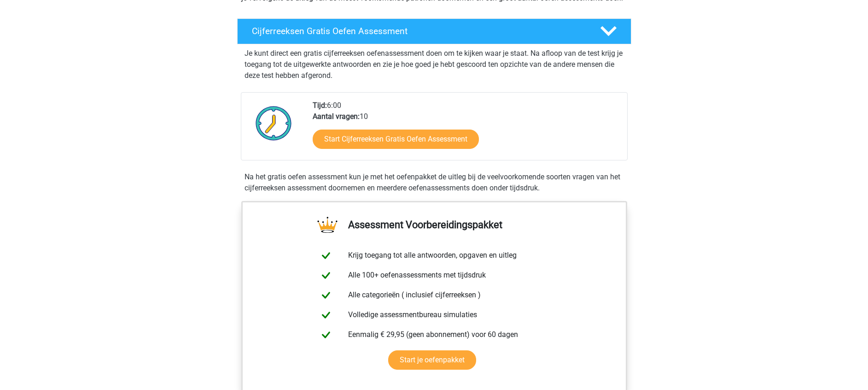
scroll to position [345, 0]
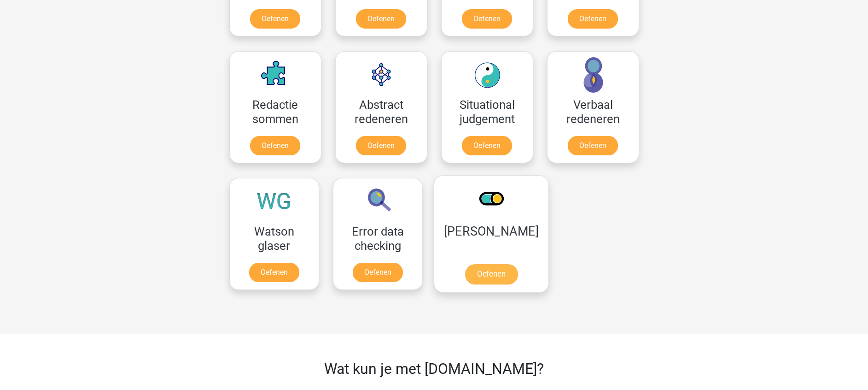
scroll to position [533, 0]
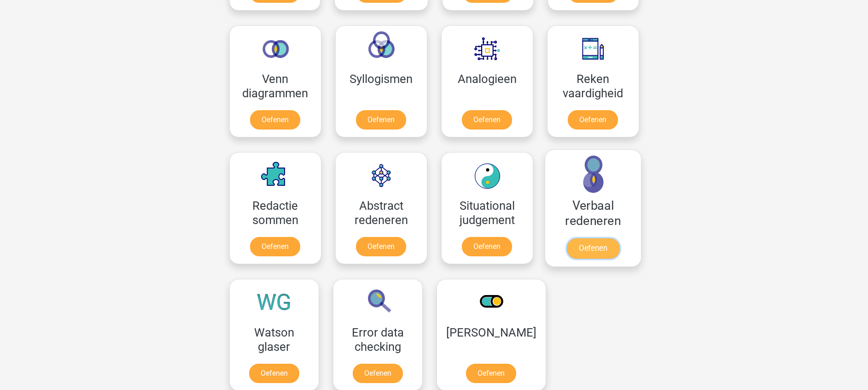
click at [601, 245] on link "Oefenen" at bounding box center [593, 248] width 53 height 20
click at [392, 365] on link "Oefenen" at bounding box center [377, 375] width 53 height 20
click at [386, 245] on link "Oefenen" at bounding box center [381, 248] width 53 height 20
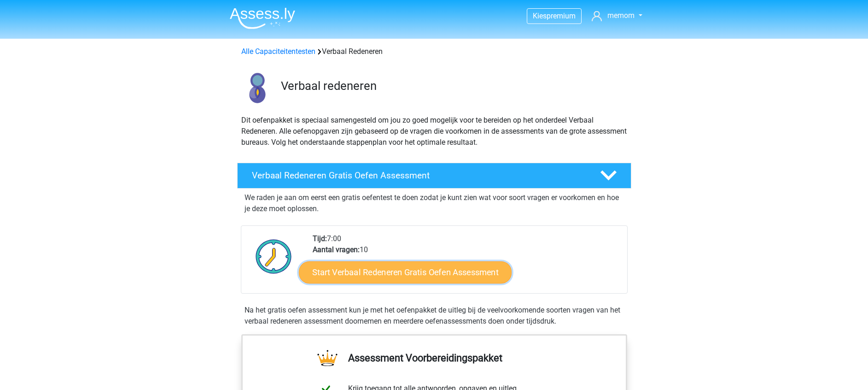
click at [423, 275] on link "Start Verbaal Redeneren Gratis Oefen Assessment" at bounding box center [405, 272] width 213 height 22
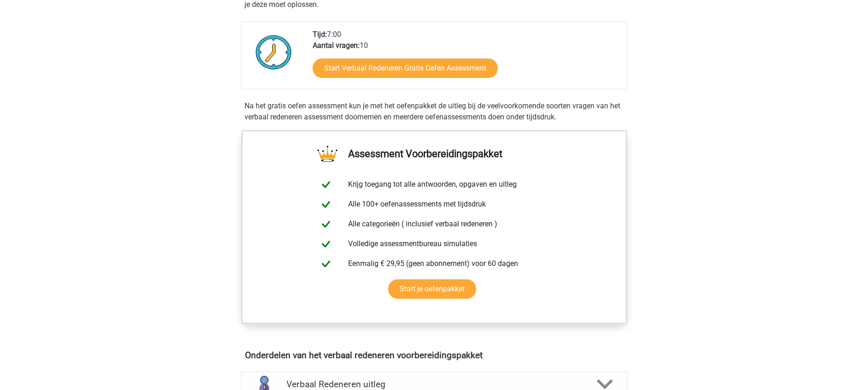
scroll to position [207, 0]
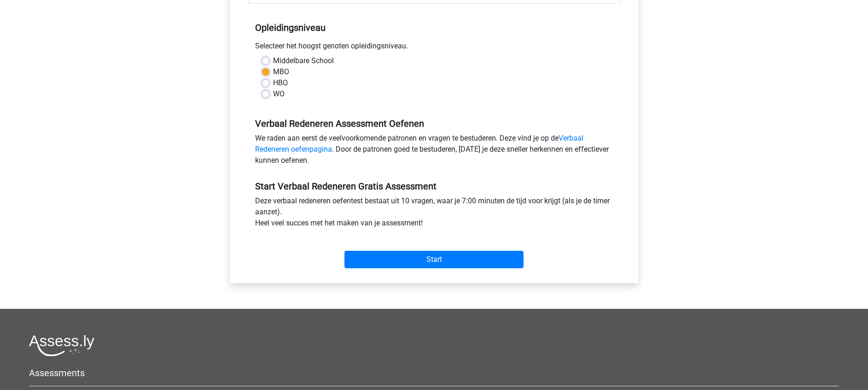
scroll to position [207, 0]
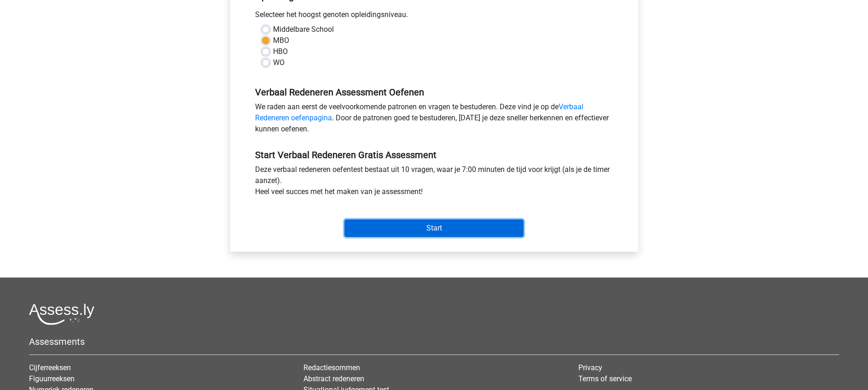
click at [450, 229] on input "Start" at bounding box center [434, 228] width 179 height 18
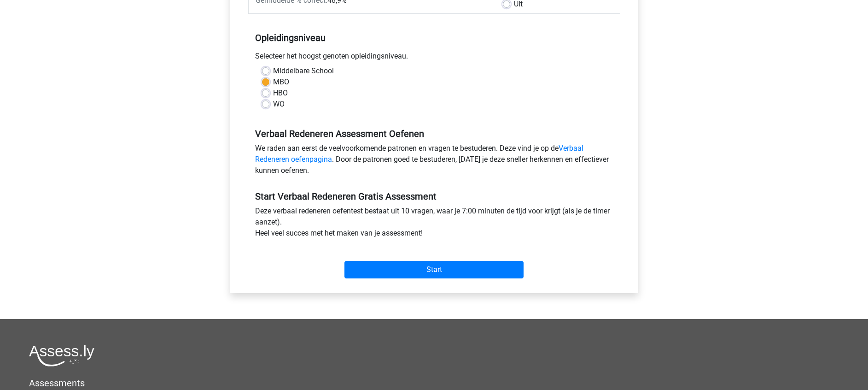
scroll to position [138, 0]
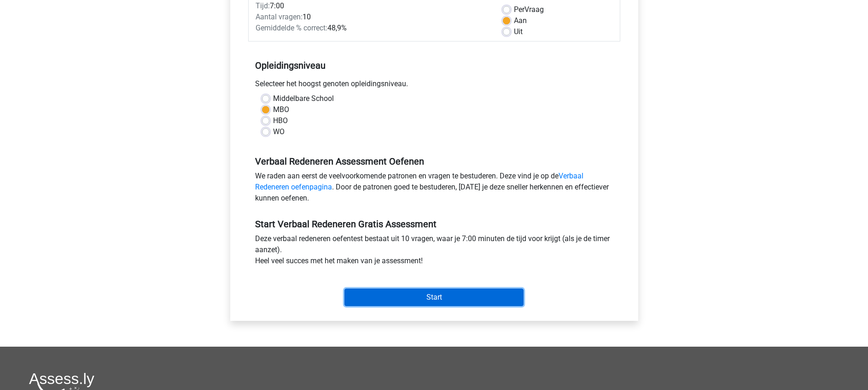
click at [427, 291] on input "Start" at bounding box center [434, 297] width 179 height 18
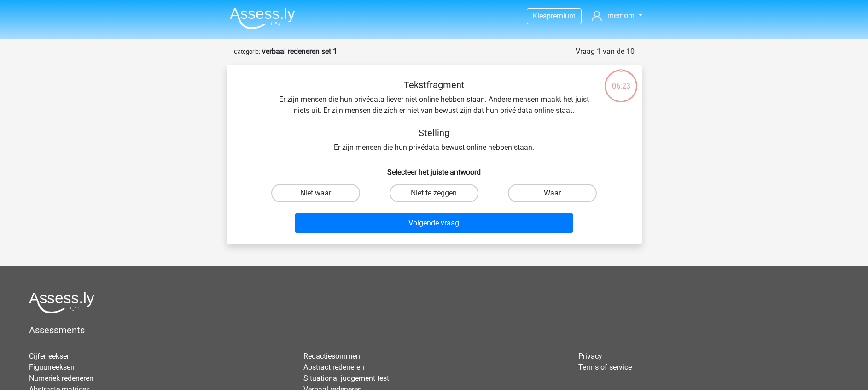
click at [538, 192] on label "Waar" at bounding box center [552, 193] width 89 height 18
click at [553, 193] on input "Waar" at bounding box center [556, 196] width 6 height 6
radio input "true"
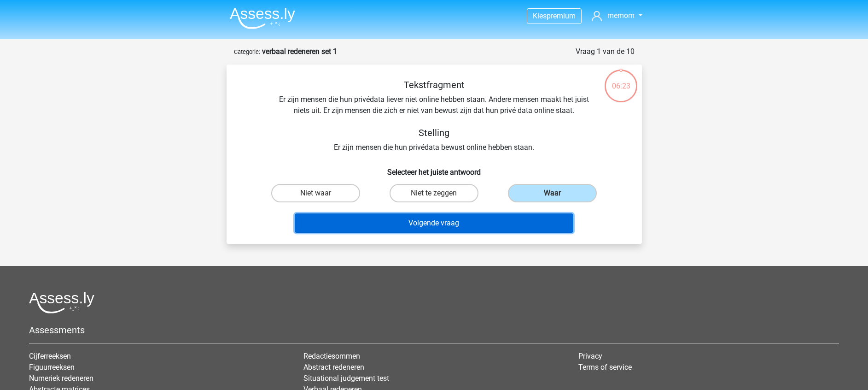
click at [502, 220] on button "Volgende vraag" at bounding box center [434, 222] width 279 height 19
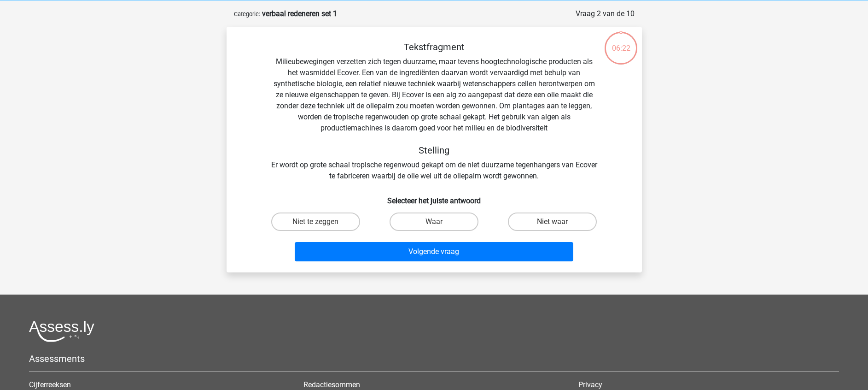
scroll to position [46, 0]
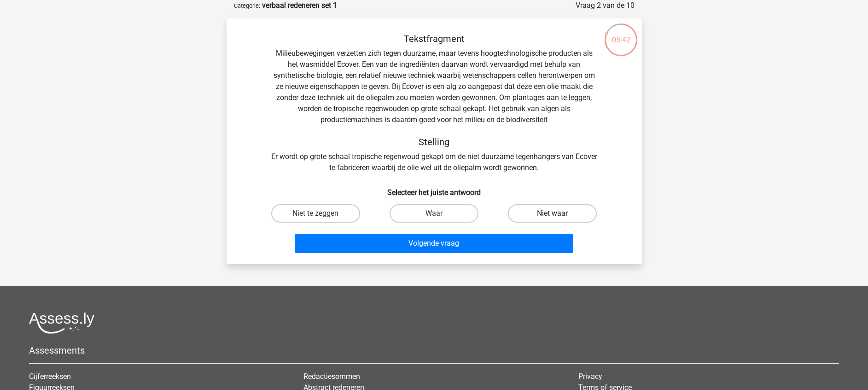
drag, startPoint x: 542, startPoint y: 204, endPoint x: 539, endPoint y: 208, distance: 5.4
click at [540, 207] on div "Niet waar" at bounding box center [552, 213] width 118 height 26
drag, startPoint x: 534, startPoint y: 214, endPoint x: 527, endPoint y: 224, distance: 12.5
click at [534, 214] on label "Niet waar" at bounding box center [552, 213] width 89 height 18
click at [553, 214] on input "Niet waar" at bounding box center [556, 216] width 6 height 6
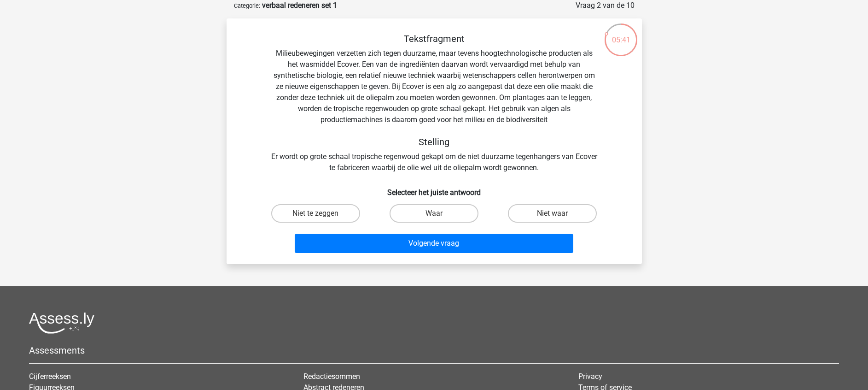
radio input "true"
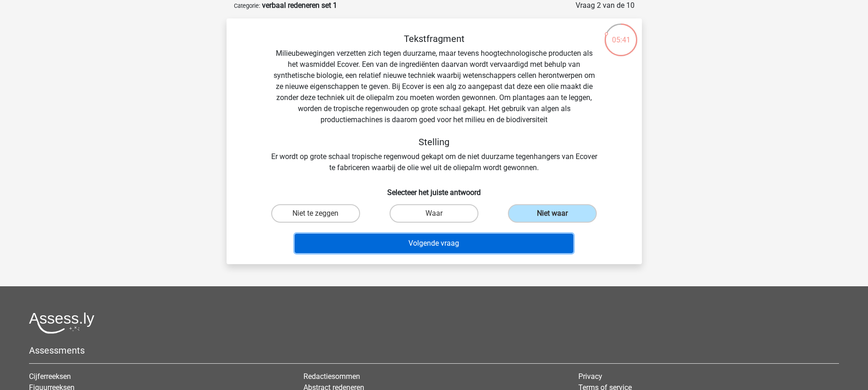
click at [495, 244] on button "Volgende vraag" at bounding box center [434, 243] width 279 height 19
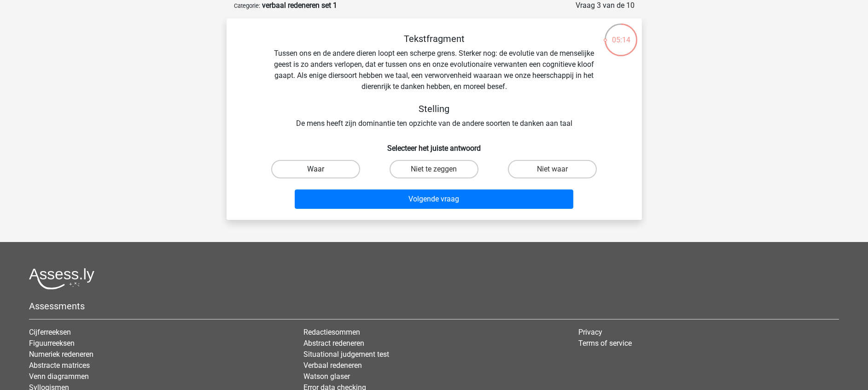
drag, startPoint x: 332, startPoint y: 171, endPoint x: 347, endPoint y: 175, distance: 15.3
click at [332, 172] on label "Waar" at bounding box center [315, 169] width 89 height 18
click at [322, 172] on input "Waar" at bounding box center [319, 172] width 6 height 6
radio input "true"
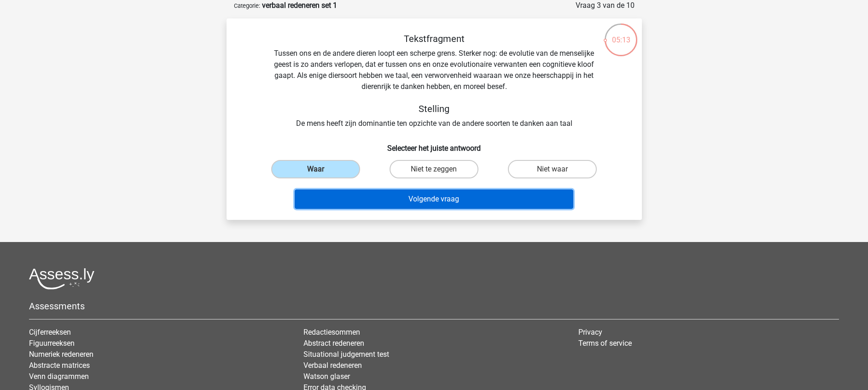
click at [375, 193] on button "Volgende vraag" at bounding box center [434, 198] width 279 height 19
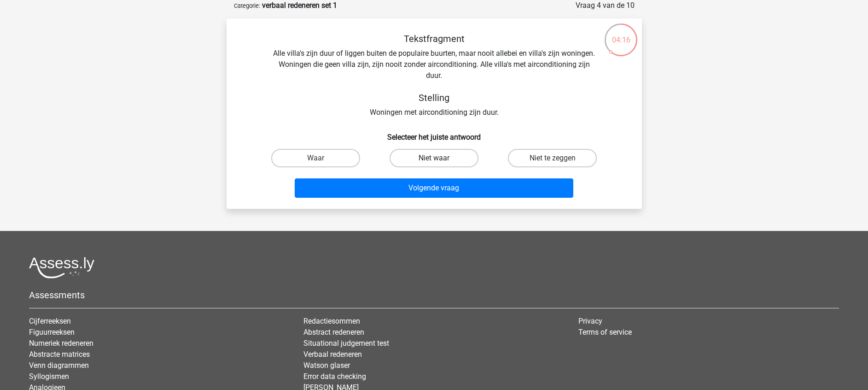
click at [448, 164] on label "Niet waar" at bounding box center [434, 158] width 89 height 18
click at [440, 164] on input "Niet waar" at bounding box center [437, 161] width 6 height 6
radio input "true"
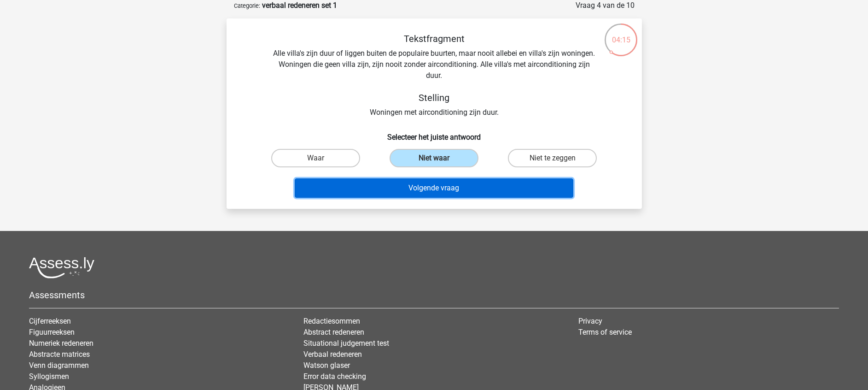
click at [460, 183] on button "Volgende vraag" at bounding box center [434, 187] width 279 height 19
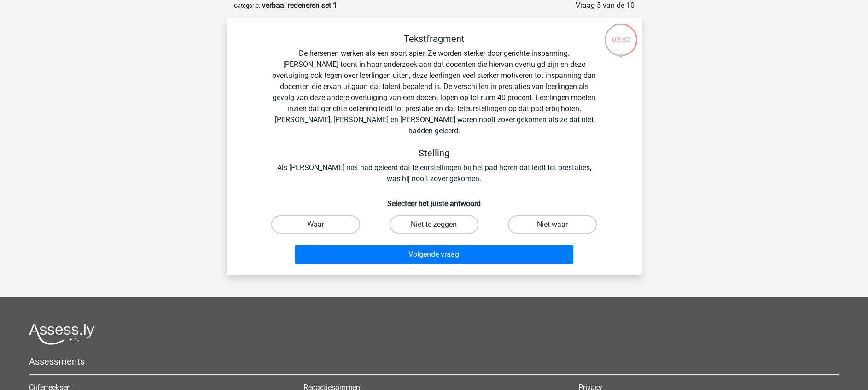
drag, startPoint x: 347, startPoint y: 209, endPoint x: 378, endPoint y: 215, distance: 31.4
click at [349, 215] on label "Waar" at bounding box center [315, 224] width 89 height 18
click at [322, 224] on input "Waar" at bounding box center [319, 227] width 6 height 6
radio input "true"
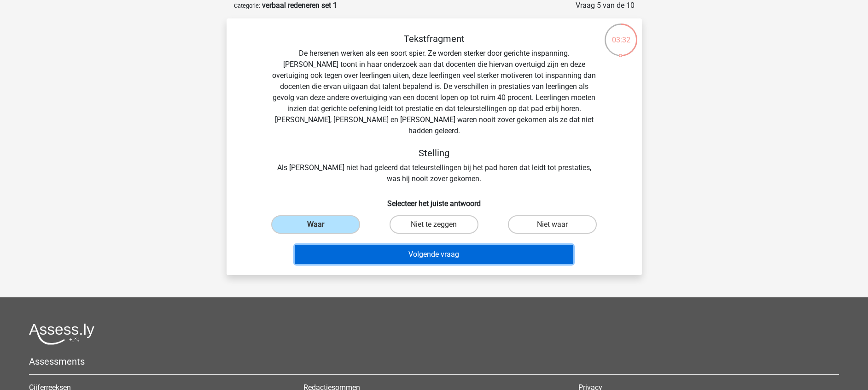
click at [443, 245] on button "Volgende vraag" at bounding box center [434, 254] width 279 height 19
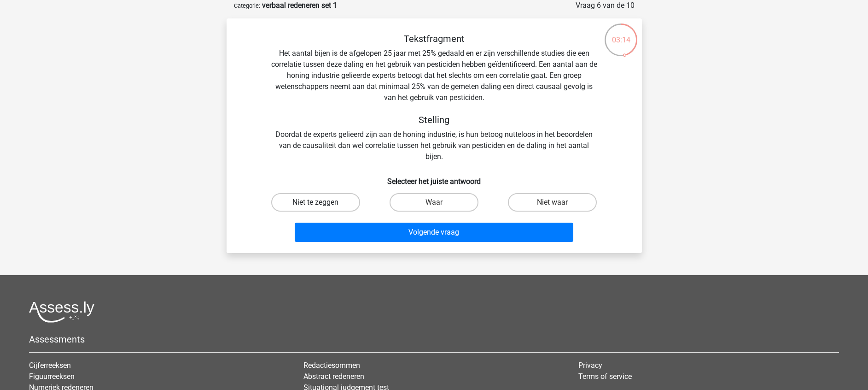
click at [306, 194] on label "Niet te zeggen" at bounding box center [315, 202] width 89 height 18
click at [316, 202] on input "Niet te zeggen" at bounding box center [319, 205] width 6 height 6
radio input "true"
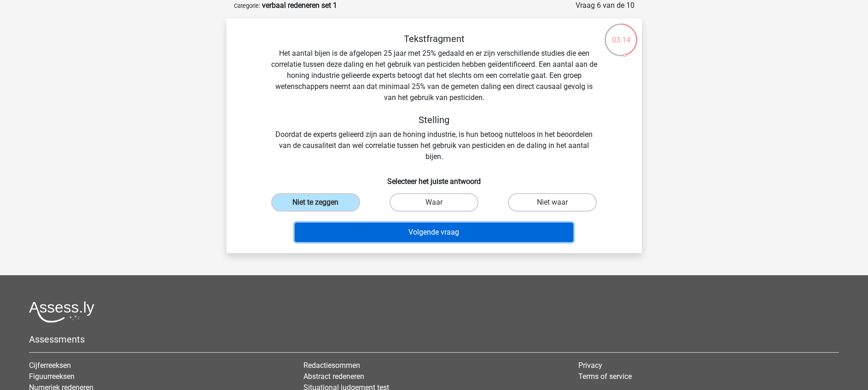
click at [398, 240] on button "Volgende vraag" at bounding box center [434, 231] width 279 height 19
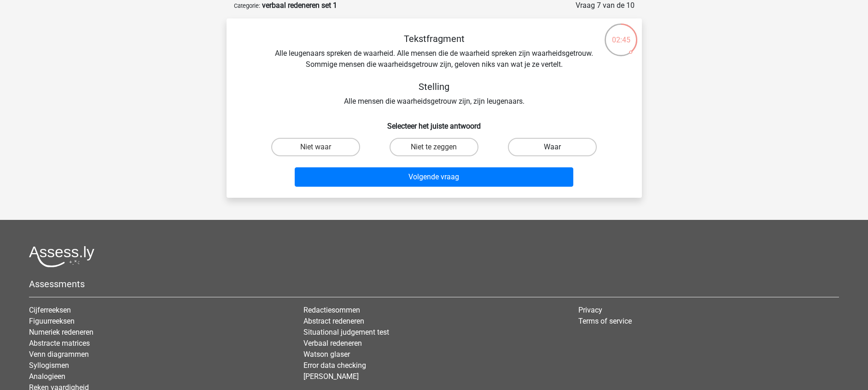
click at [542, 152] on label "Waar" at bounding box center [552, 147] width 89 height 18
click at [553, 152] on input "Waar" at bounding box center [556, 150] width 6 height 6
radio input "true"
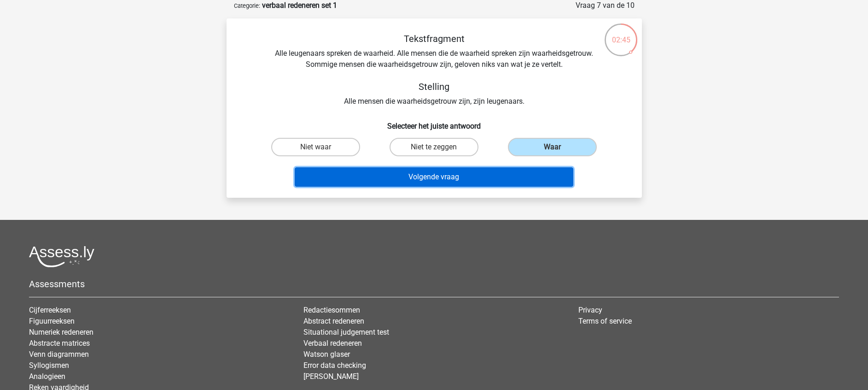
click at [524, 175] on button "Volgende vraag" at bounding box center [434, 176] width 279 height 19
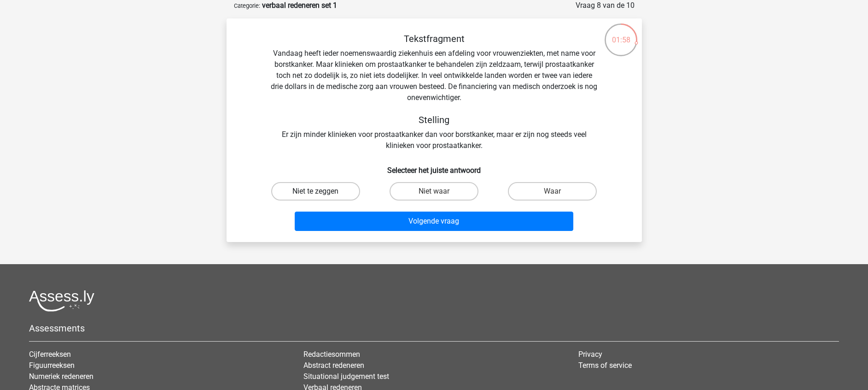
click at [336, 190] on label "Niet te zeggen" at bounding box center [315, 191] width 89 height 18
click at [322, 191] on input "Niet te zeggen" at bounding box center [319, 194] width 6 height 6
radio input "true"
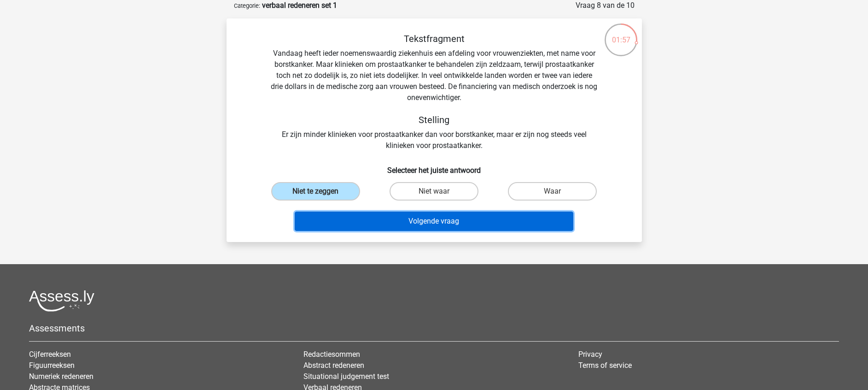
click at [395, 218] on button "Volgende vraag" at bounding box center [434, 220] width 279 height 19
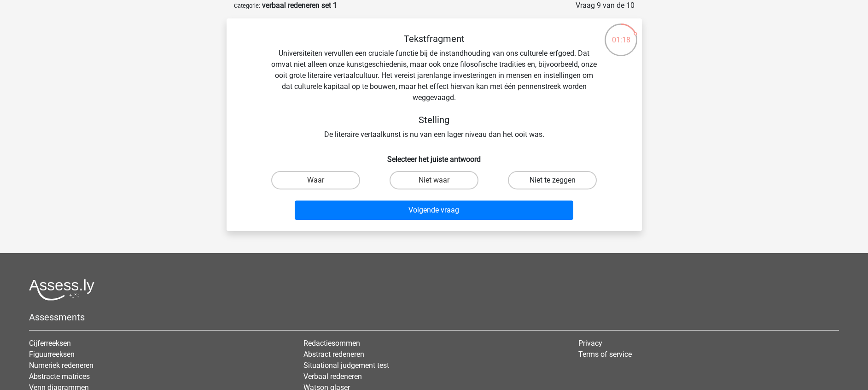
click at [552, 187] on label "Niet te zeggen" at bounding box center [552, 180] width 89 height 18
click at [553, 186] on input "Niet te zeggen" at bounding box center [556, 183] width 6 height 6
radio input "true"
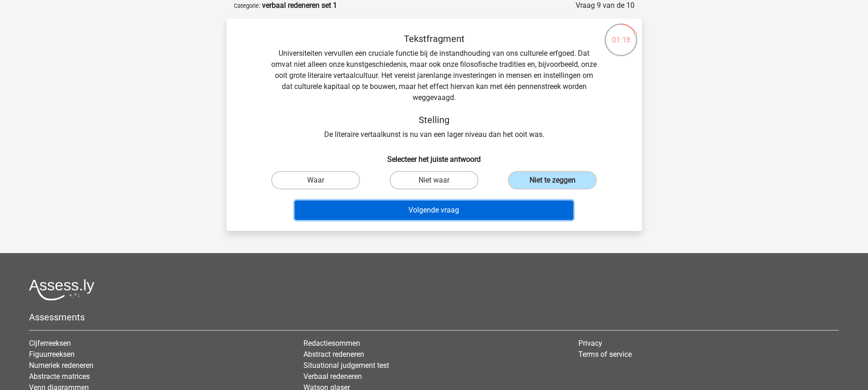
click at [526, 201] on button "Volgende vraag" at bounding box center [434, 209] width 279 height 19
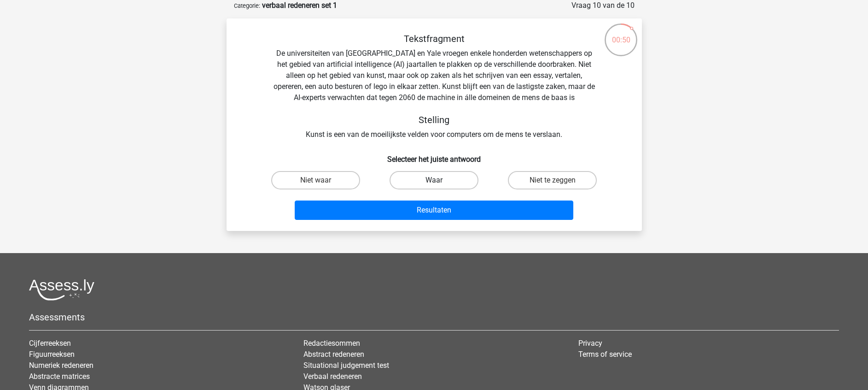
click at [463, 180] on label "Waar" at bounding box center [434, 180] width 89 height 18
click at [440, 180] on input "Waar" at bounding box center [437, 183] width 6 height 6
radio input "true"
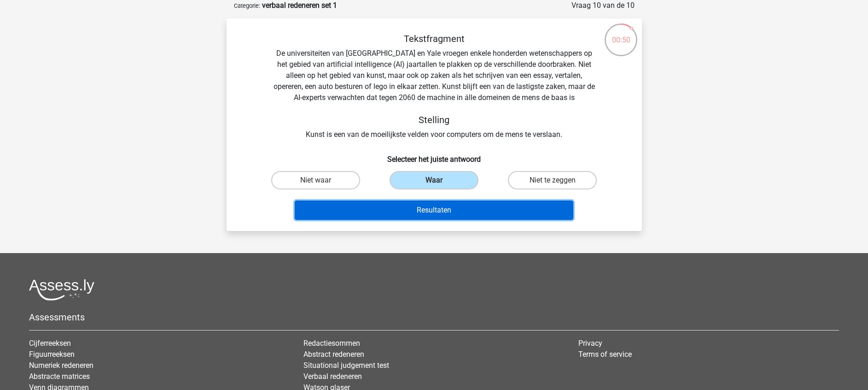
click at [476, 210] on button "Resultaten" at bounding box center [434, 209] width 279 height 19
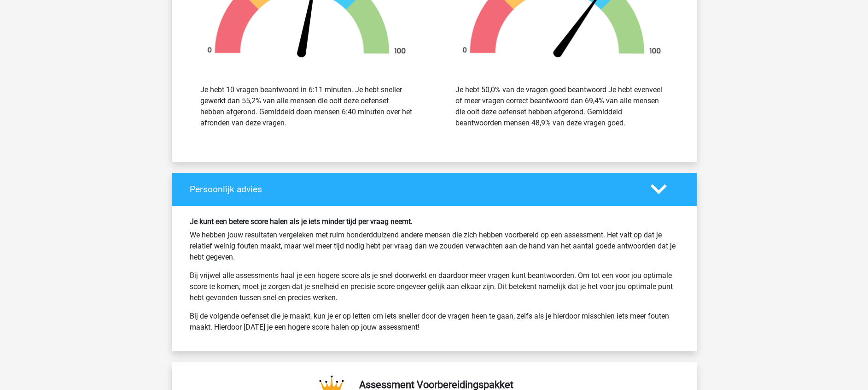
scroll to position [1244, 0]
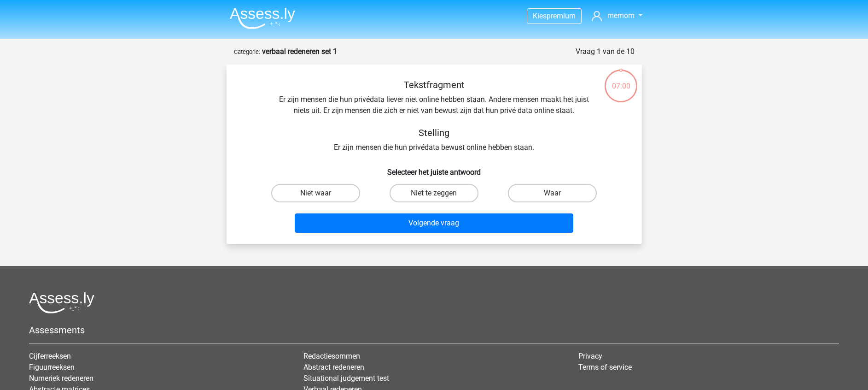
scroll to position [46, 0]
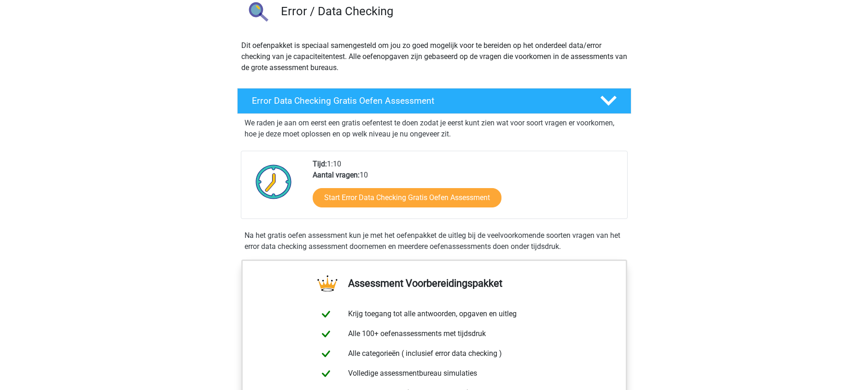
scroll to position [138, 0]
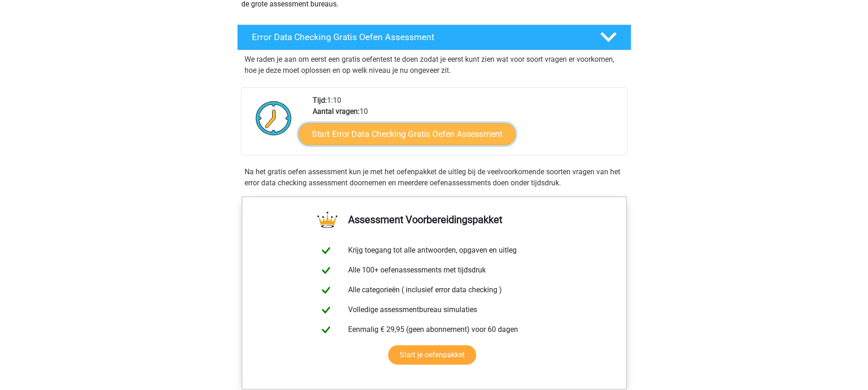
click at [442, 142] on link "Start Error Data Checking Gratis Oefen Assessment" at bounding box center [406, 134] width 217 height 22
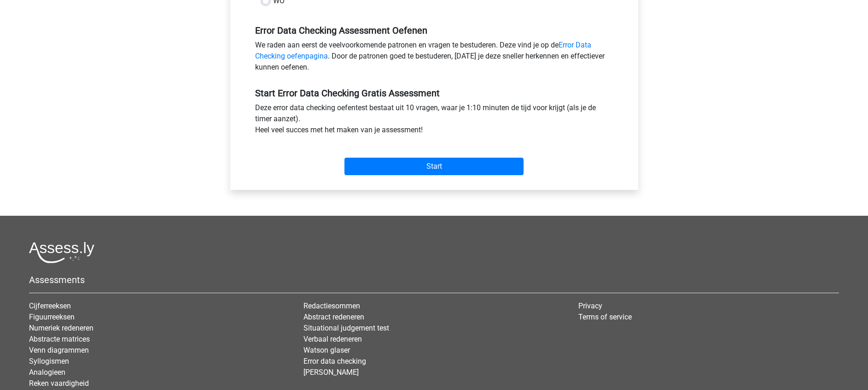
scroll to position [131, 0]
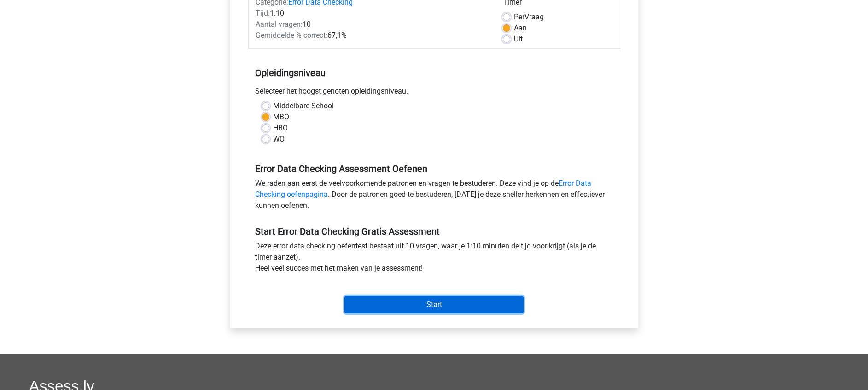
click at [421, 301] on input "Start" at bounding box center [434, 305] width 179 height 18
click at [468, 303] on input "Start" at bounding box center [434, 305] width 179 height 18
click at [466, 296] on input "Start" at bounding box center [434, 305] width 179 height 18
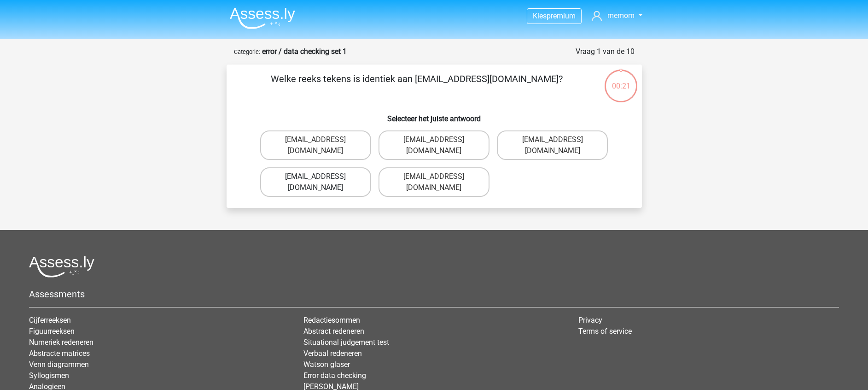
click at [355, 171] on label "[EMAIL_ADDRESS][DOMAIN_NAME]" at bounding box center [315, 181] width 111 height 29
click at [322, 176] on input "[EMAIL_ADDRESS][DOMAIN_NAME]" at bounding box center [319, 179] width 6 height 6
radio input "true"
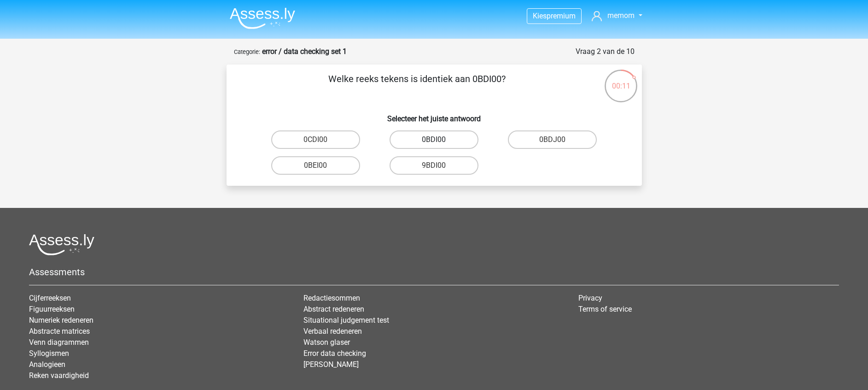
click at [433, 142] on label "0BDI00" at bounding box center [434, 139] width 89 height 18
click at [434, 142] on input "0BDI00" at bounding box center [437, 143] width 6 height 6
radio input "true"
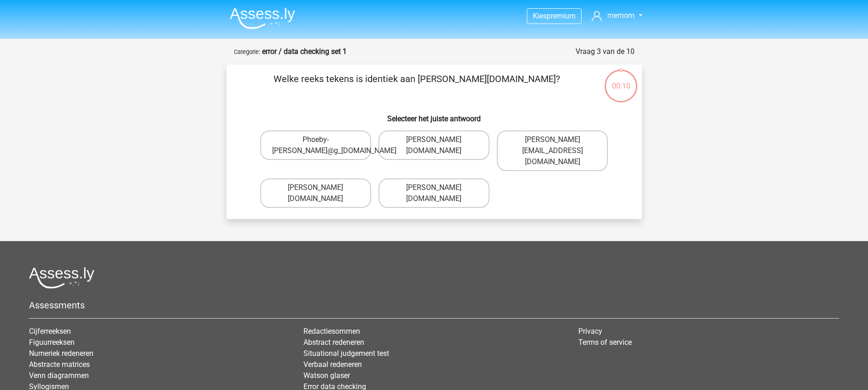
scroll to position [46, 0]
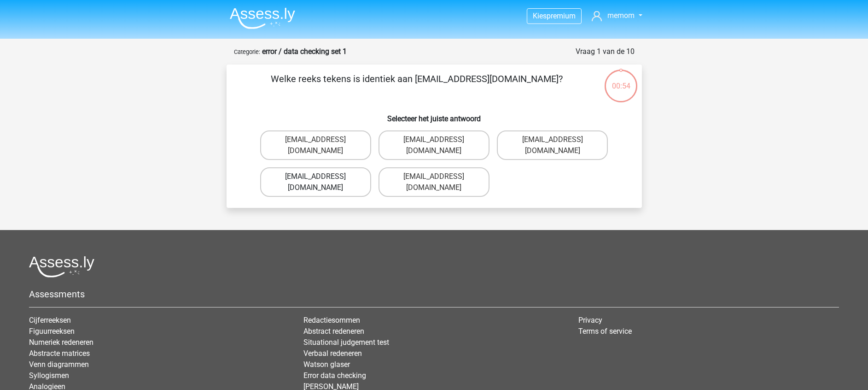
click at [339, 167] on label "Evie_Meade@jointmail.com.uk" at bounding box center [315, 181] width 111 height 29
click at [322, 176] on input "Evie_Meade@jointmail.com.uk" at bounding box center [319, 179] width 6 height 6
radio input "true"
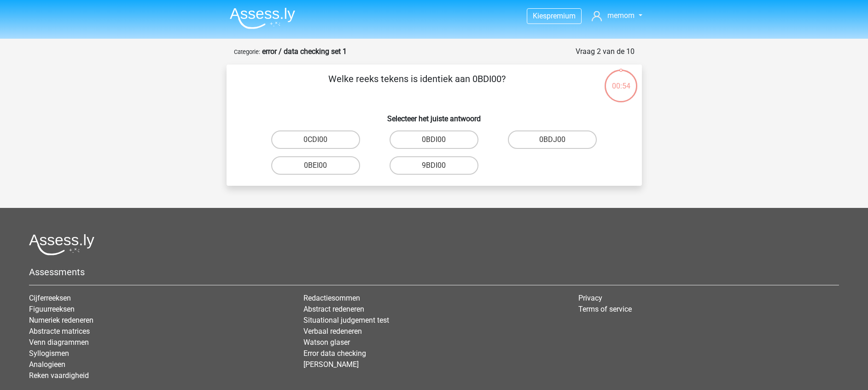
scroll to position [46, 0]
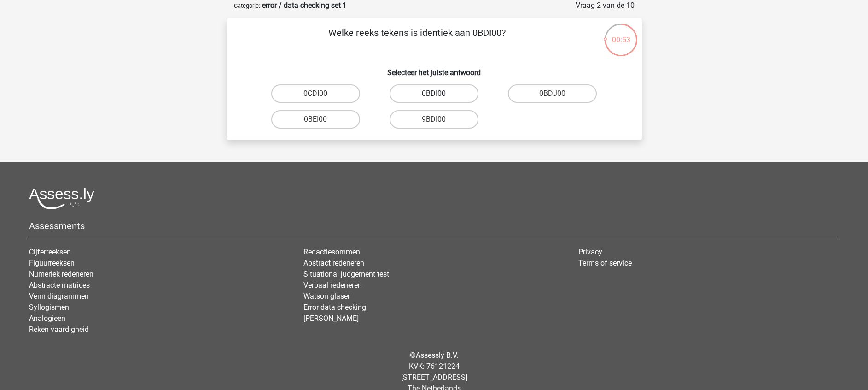
click at [423, 94] on label "0BDI00" at bounding box center [434, 93] width 89 height 18
click at [434, 94] on input "0BDI00" at bounding box center [437, 97] width 6 height 6
radio input "true"
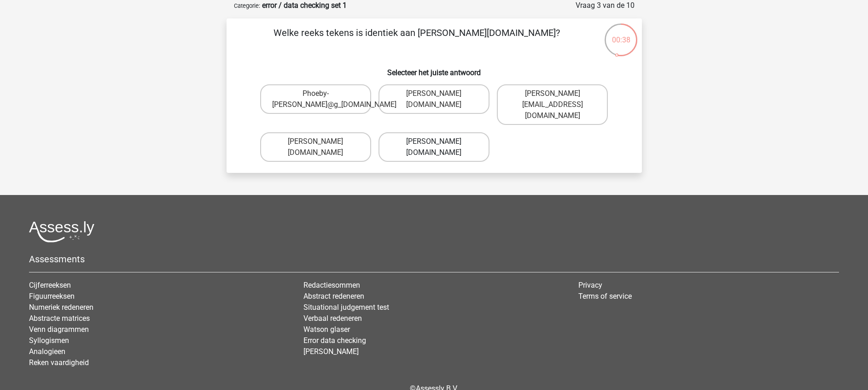
click at [476, 144] on label "Phoebe-Patterson@g_mail.gr" at bounding box center [434, 146] width 111 height 29
click at [440, 144] on input "Phoebe-Patterson@g_mail.gr" at bounding box center [437, 144] width 6 height 6
radio input "true"
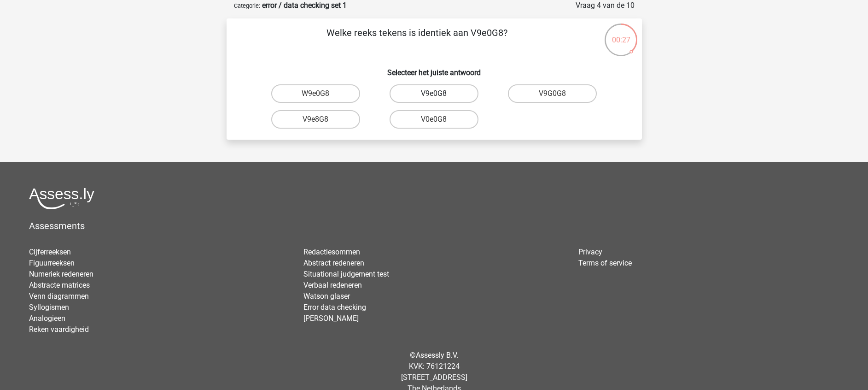
click at [455, 92] on label "V9e0G8" at bounding box center [434, 93] width 89 height 18
click at [440, 94] on input "V9e0G8" at bounding box center [437, 97] width 6 height 6
radio input "true"
click at [325, 122] on label "91O51S" at bounding box center [315, 119] width 89 height 18
click at [322, 122] on input "91O51S" at bounding box center [319, 122] width 6 height 6
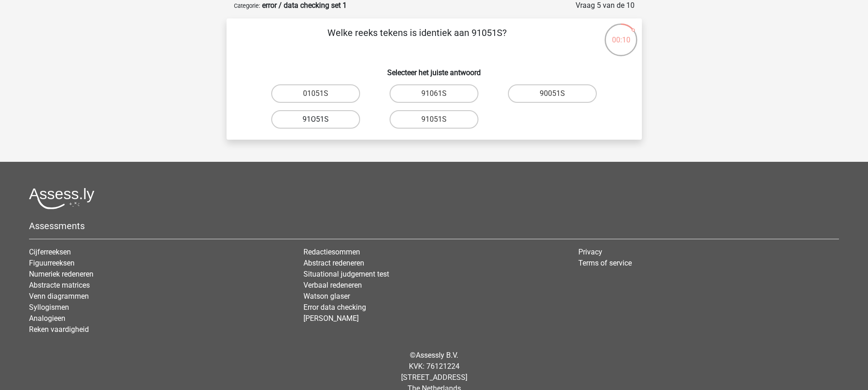
radio input "true"
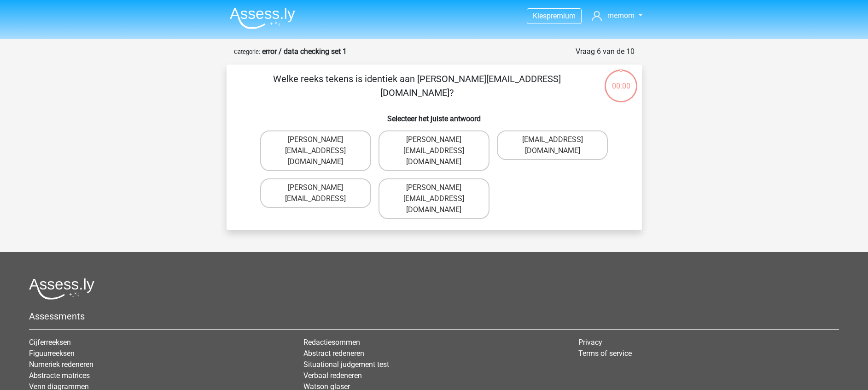
scroll to position [46, 0]
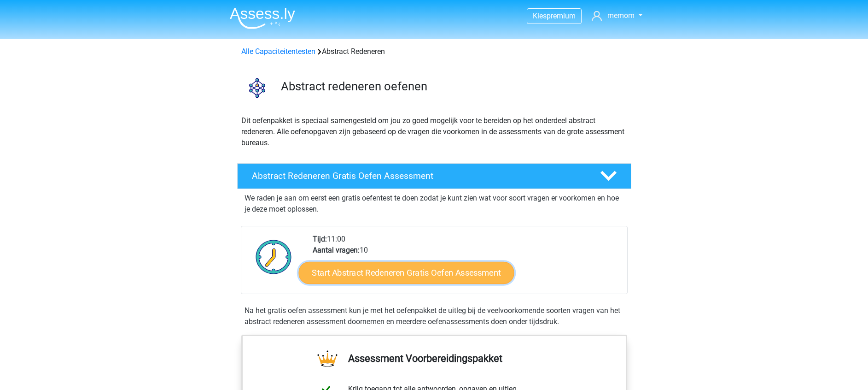
click at [417, 269] on link "Start Abstract Redeneren Gratis Oefen Assessment" at bounding box center [406, 272] width 216 height 22
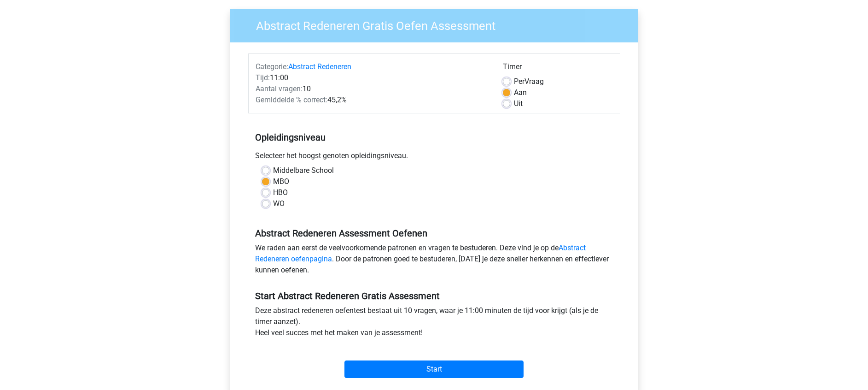
scroll to position [69, 0]
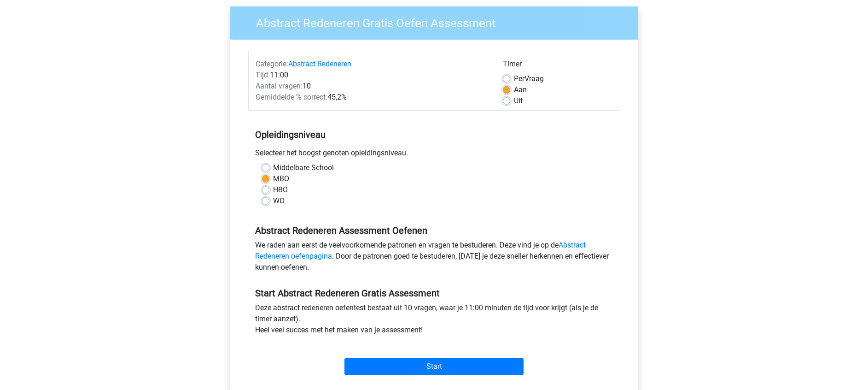
click at [467, 377] on div "Start" at bounding box center [434, 359] width 372 height 40
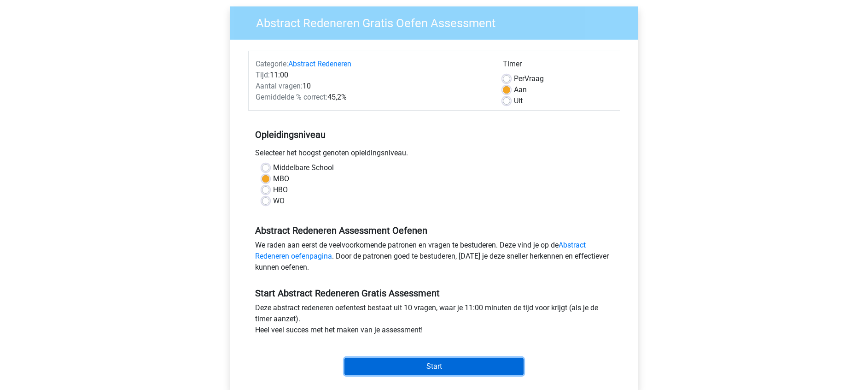
click at [479, 362] on input "Start" at bounding box center [434, 366] width 179 height 18
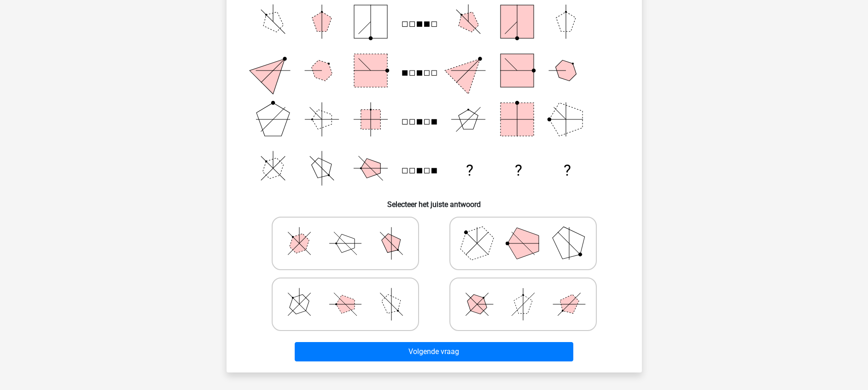
scroll to position [69, 0]
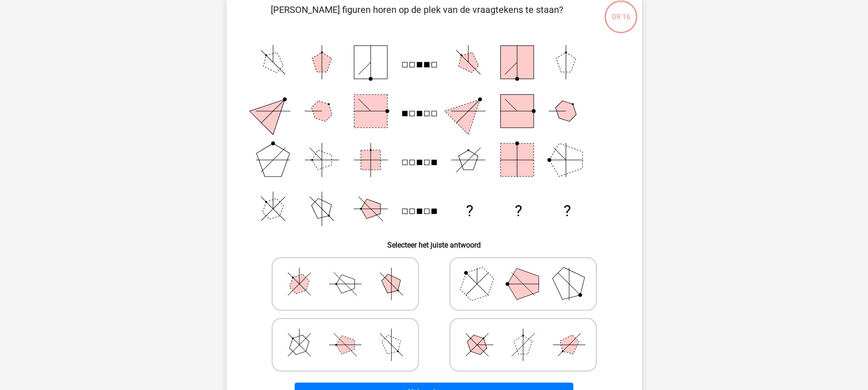
click at [407, 354] on icon at bounding box center [345, 345] width 138 height 46
click at [351, 333] on input "radio" at bounding box center [348, 330] width 6 height 6
radio input "true"
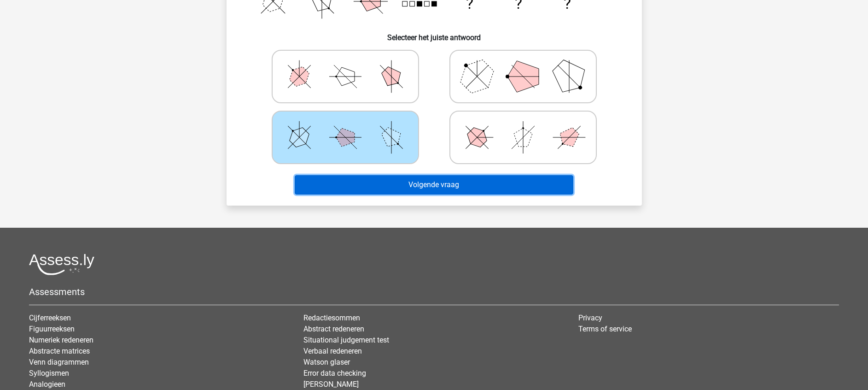
click at [493, 179] on button "Volgende vraag" at bounding box center [434, 184] width 279 height 19
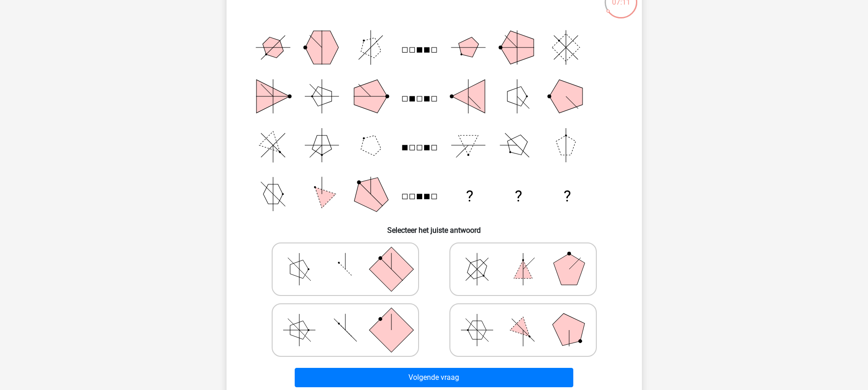
scroll to position [115, 0]
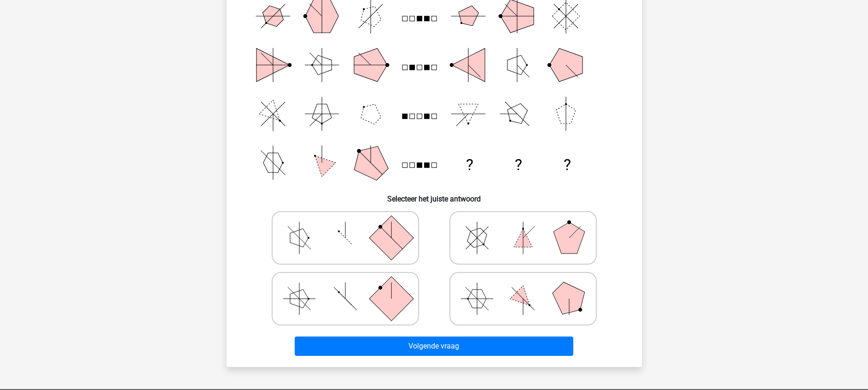
click at [572, 248] on polygon at bounding box center [569, 237] width 31 height 31
click at [529, 226] on input "radio" at bounding box center [526, 223] width 6 height 6
radio input "true"
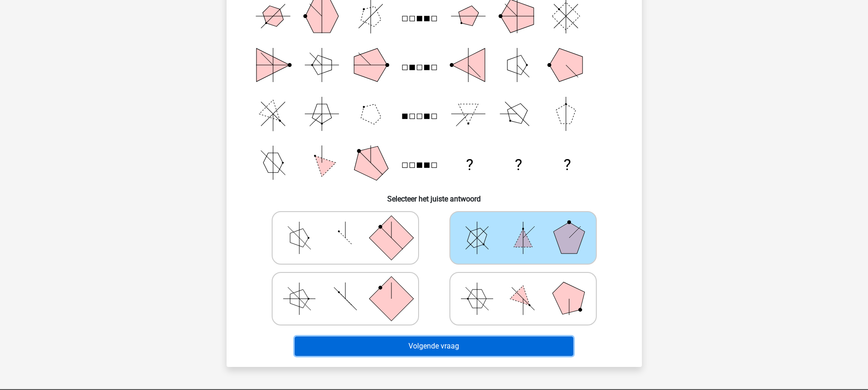
click at [471, 339] on button "Volgende vraag" at bounding box center [434, 345] width 279 height 19
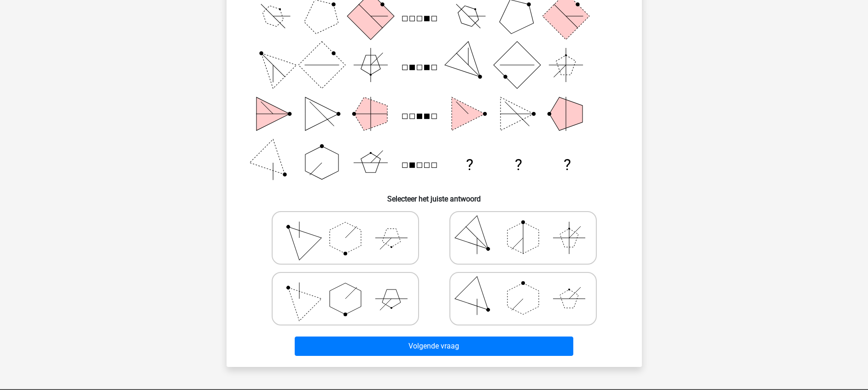
click at [390, 250] on icon at bounding box center [345, 238] width 138 height 46
click at [351, 226] on input "radio" at bounding box center [348, 223] width 6 height 6
radio input "true"
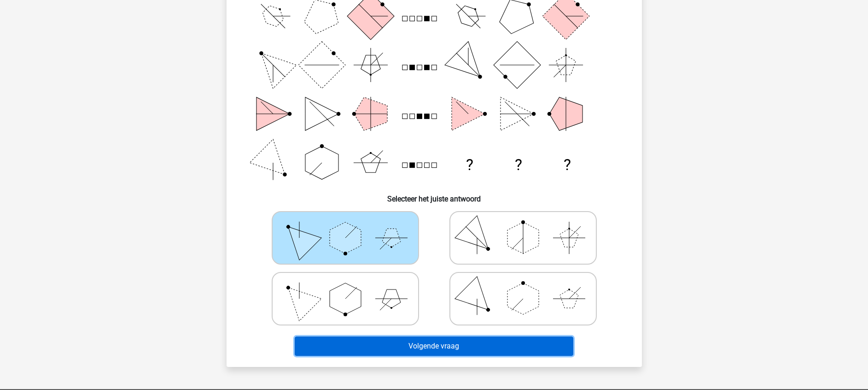
click at [453, 351] on button "Volgende vraag" at bounding box center [434, 345] width 279 height 19
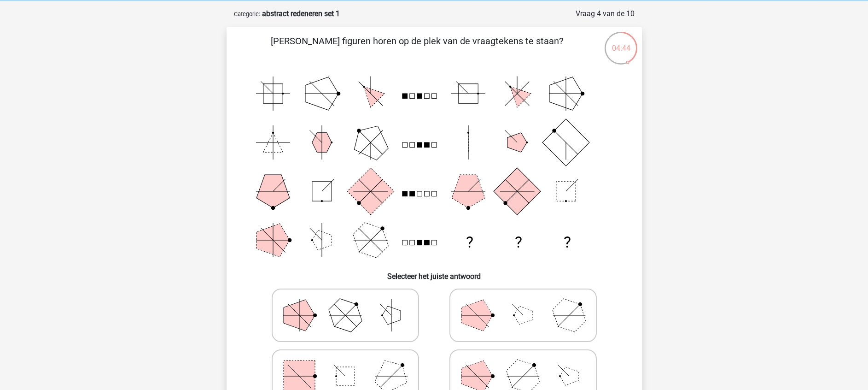
scroll to position [69, 0]
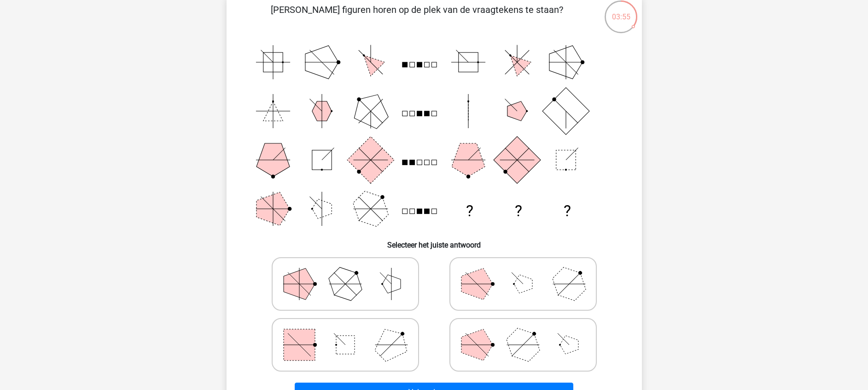
click at [399, 298] on icon at bounding box center [345, 284] width 138 height 46
click at [351, 272] on input "radio" at bounding box center [348, 269] width 6 height 6
radio input "true"
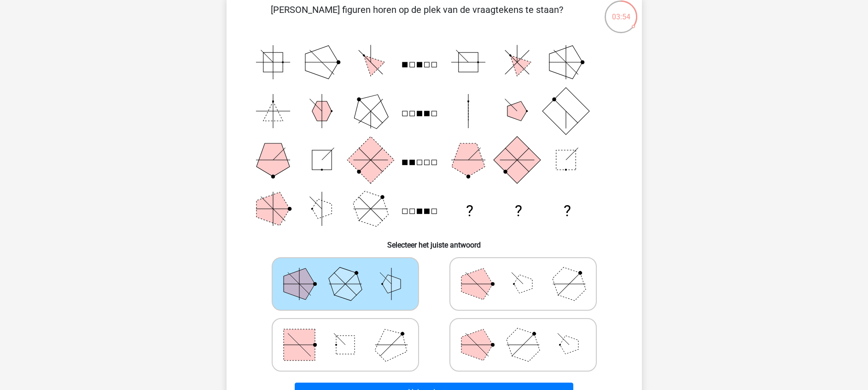
scroll to position [138, 0]
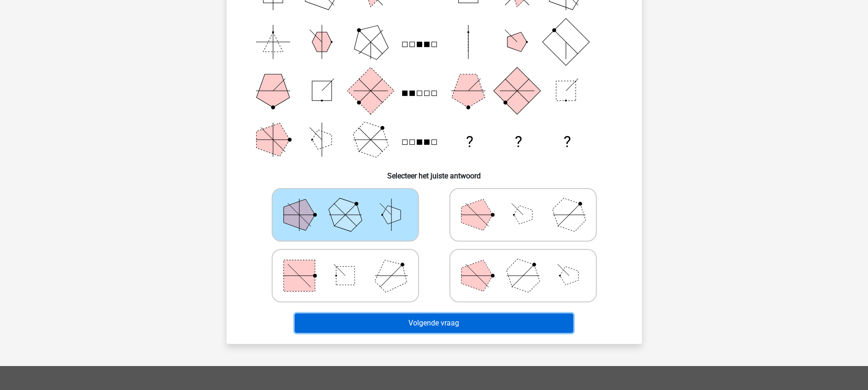
click at [461, 327] on button "Volgende vraag" at bounding box center [434, 322] width 279 height 19
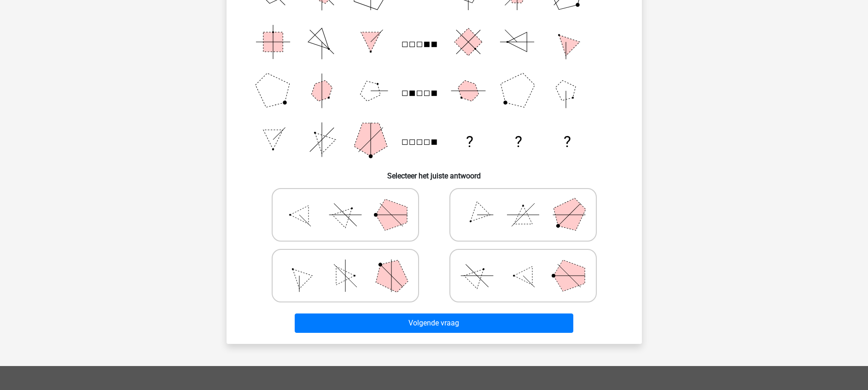
click at [480, 251] on label at bounding box center [523, 275] width 147 height 53
click at [523, 258] on input "radio" at bounding box center [526, 261] width 6 height 6
radio input "true"
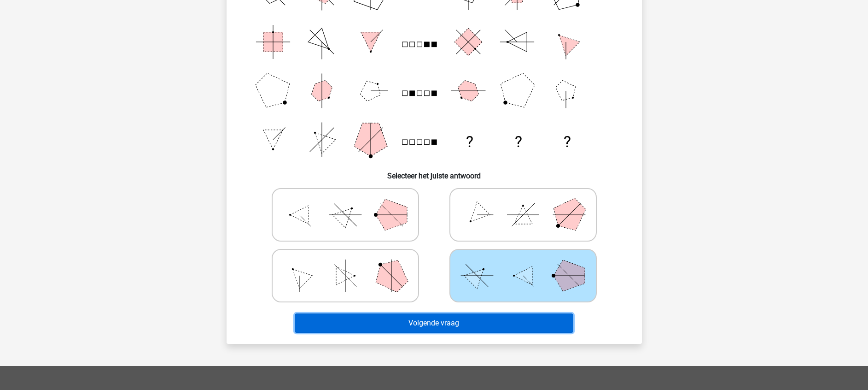
click at [501, 332] on button "Volgende vraag" at bounding box center [434, 322] width 279 height 19
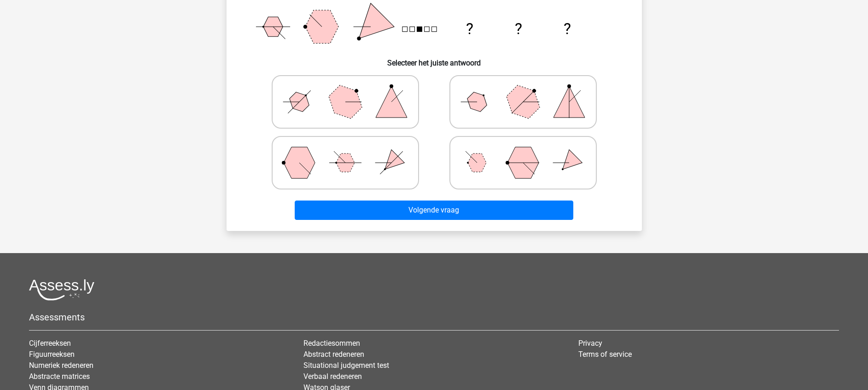
scroll to position [276, 0]
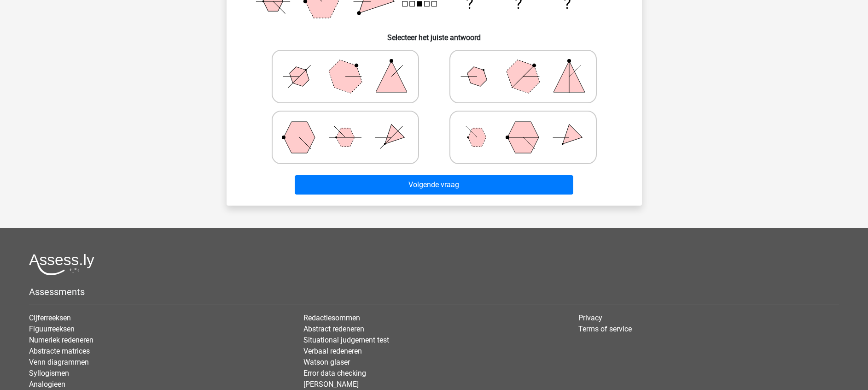
drag, startPoint x: 350, startPoint y: 82, endPoint x: 356, endPoint y: 85, distance: 6.6
click at [352, 82] on polygon at bounding box center [345, 76] width 44 height 44
click at [351, 65] on input "radio" at bounding box center [348, 62] width 6 height 6
radio input "true"
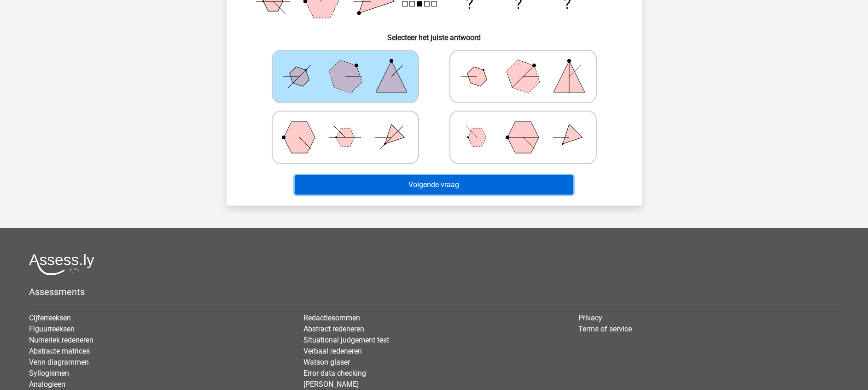
click at [404, 181] on button "Volgende vraag" at bounding box center [434, 184] width 279 height 19
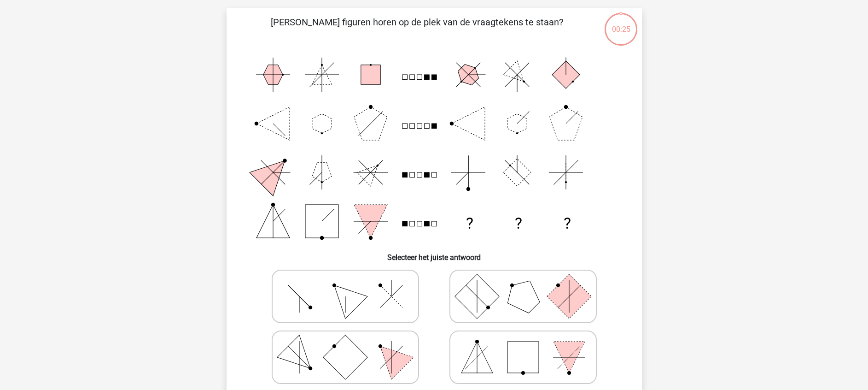
scroll to position [46, 0]
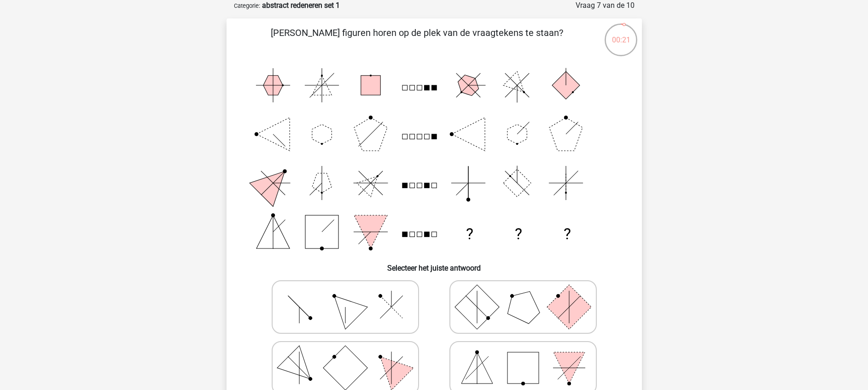
click at [523, 305] on polygon at bounding box center [523, 306] width 44 height 44
click at [523, 295] on input "radio" at bounding box center [526, 292] width 6 height 6
radio input "true"
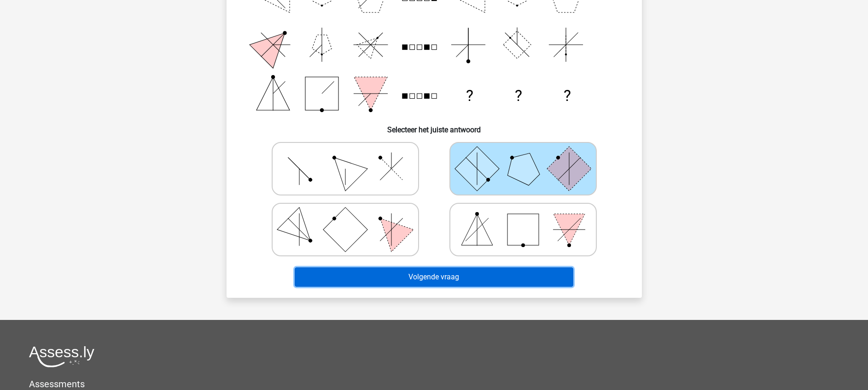
click at [468, 275] on button "Volgende vraag" at bounding box center [434, 276] width 279 height 19
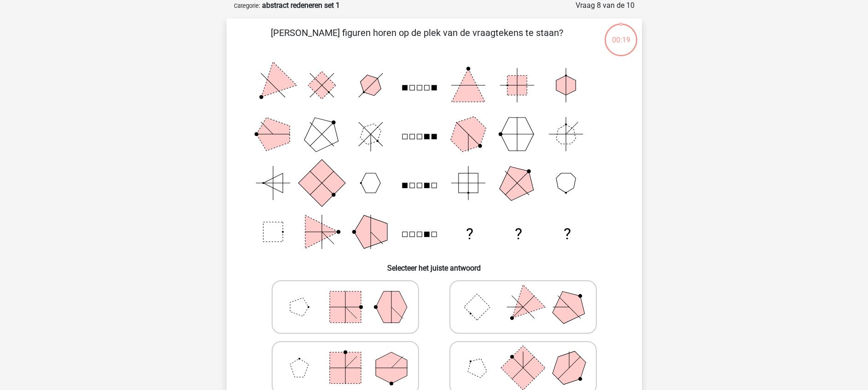
click at [415, 310] on label at bounding box center [345, 306] width 147 height 53
click at [351, 295] on input "radio" at bounding box center [348, 292] width 6 height 6
radio input "true"
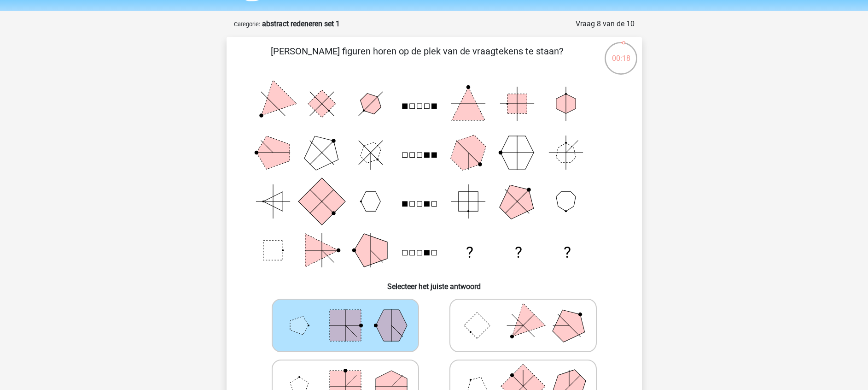
scroll to position [69, 0]
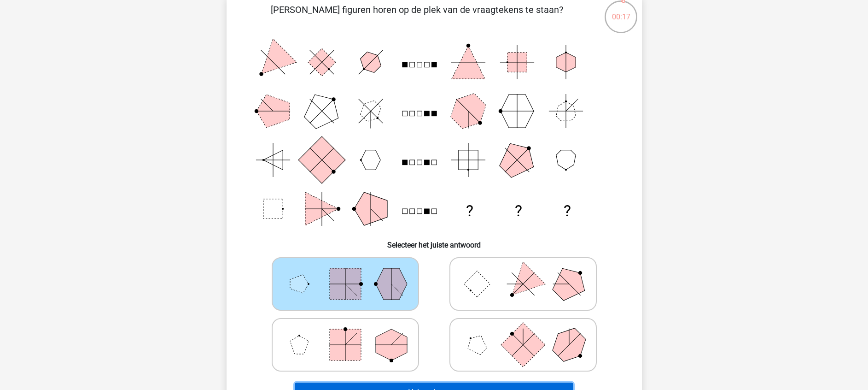
click at [400, 383] on button "Volgende vraag" at bounding box center [434, 391] width 279 height 19
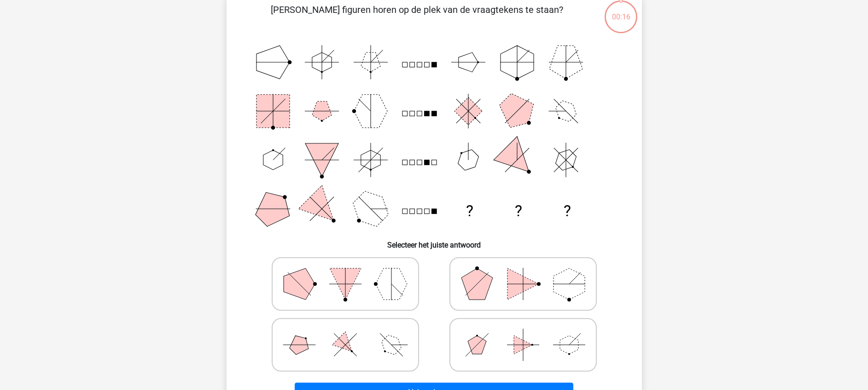
scroll to position [46, 0]
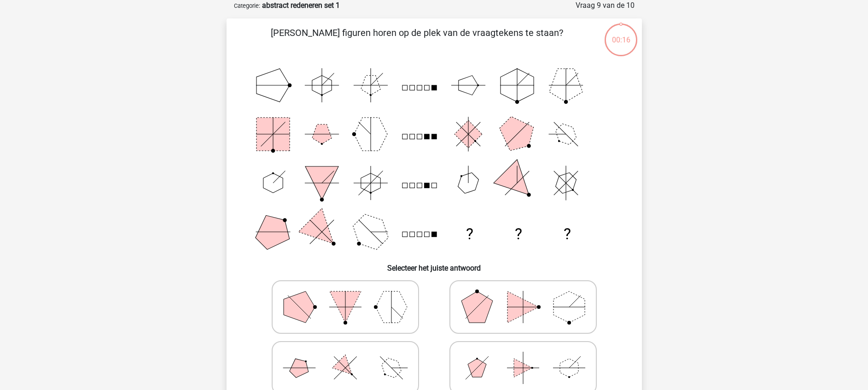
drag, startPoint x: 396, startPoint y: 331, endPoint x: 400, endPoint y: 328, distance: 5.3
click at [395, 331] on label at bounding box center [345, 306] width 147 height 53
click at [351, 295] on input "radio" at bounding box center [348, 292] width 6 height 6
radio input "true"
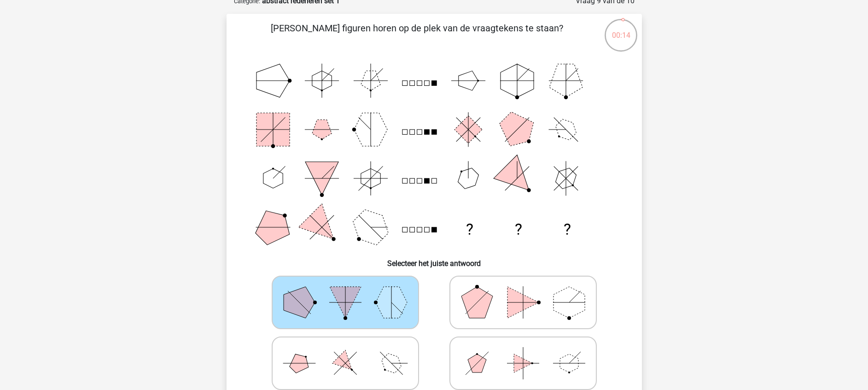
scroll to position [115, 0]
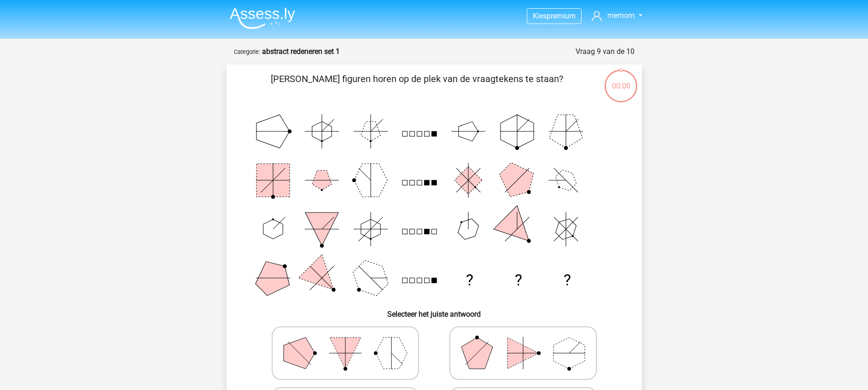
scroll to position [279, 0]
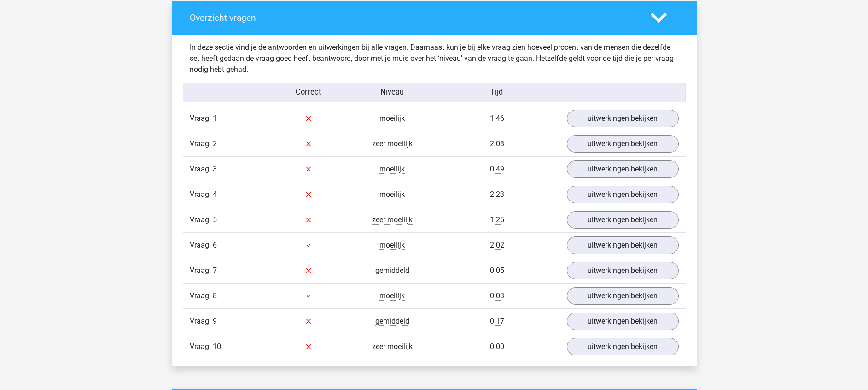
scroll to position [691, 0]
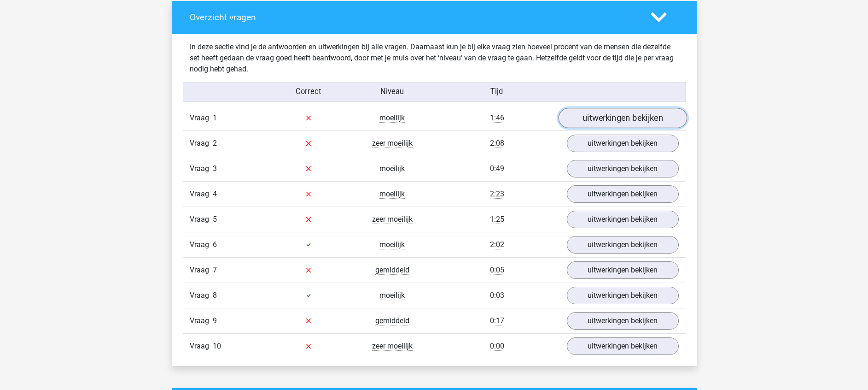
click at [588, 116] on link "uitwerkingen bekijken" at bounding box center [622, 118] width 129 height 20
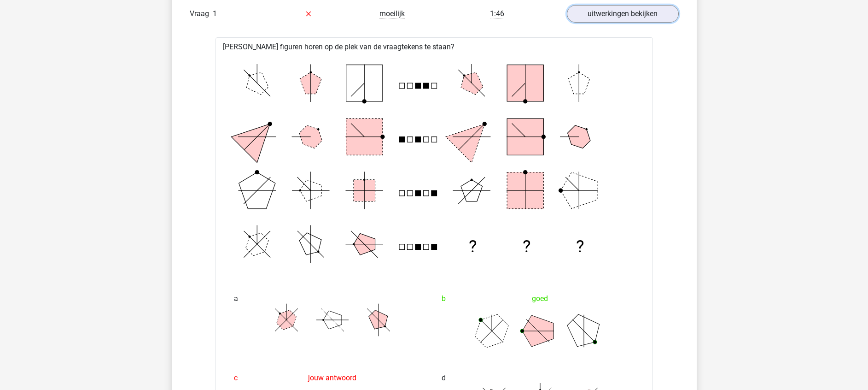
scroll to position [760, 0]
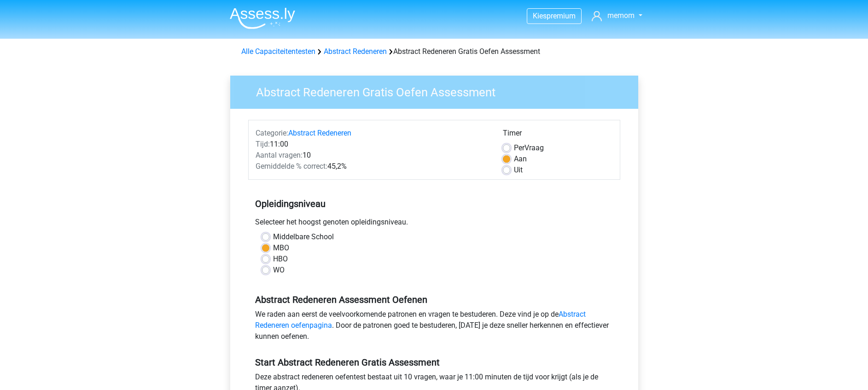
scroll to position [69, 0]
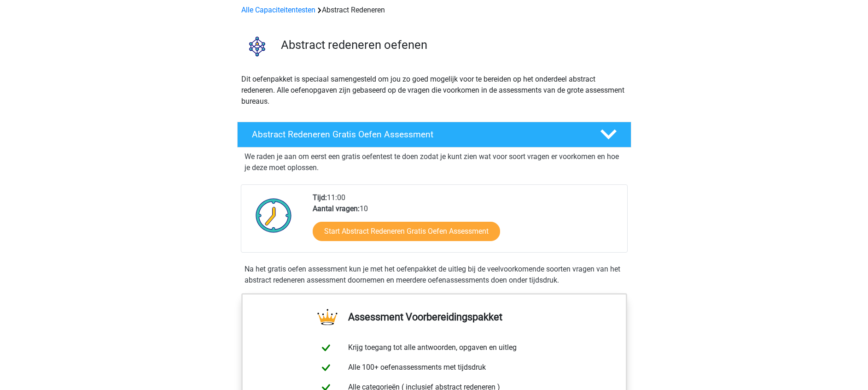
scroll to position [69, 0]
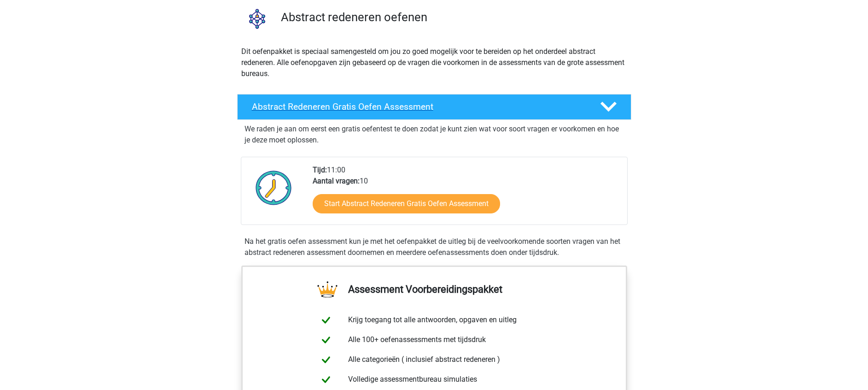
click at [507, 105] on h4 "Abstract Redeneren Gratis Oefen Assessment" at bounding box center [418, 106] width 333 height 11
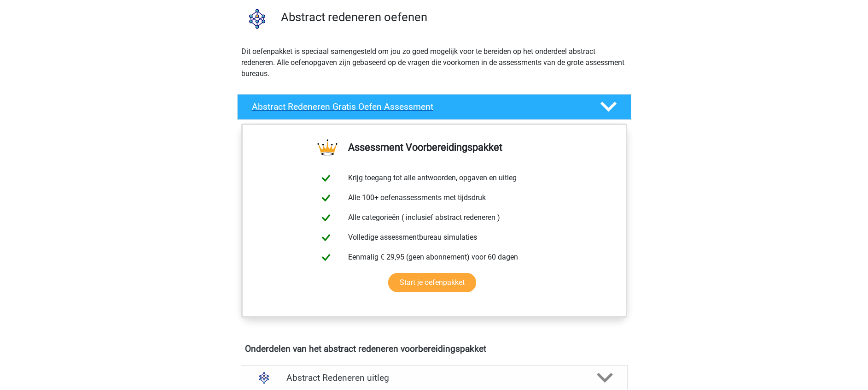
click at [494, 103] on h4 "Abstract Redeneren Gratis Oefen Assessment" at bounding box center [418, 106] width 333 height 11
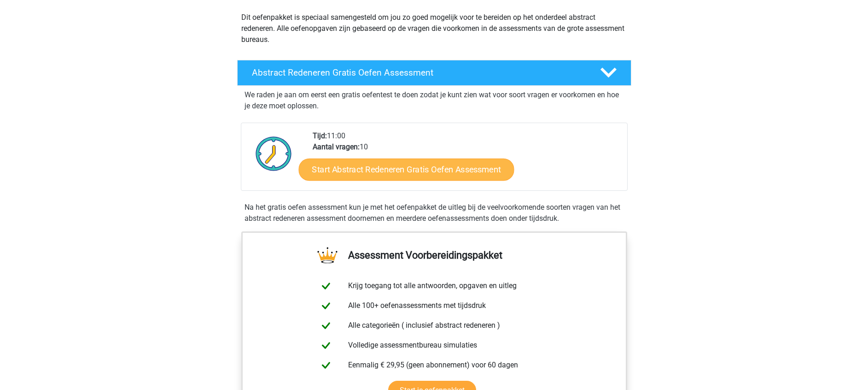
scroll to position [138, 0]
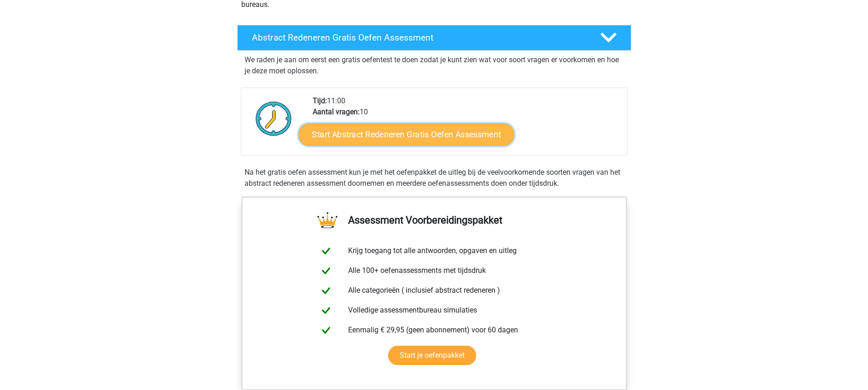
click at [438, 132] on link "Start Abstract Redeneren Gratis Oefen Assessment" at bounding box center [406, 134] width 216 height 22
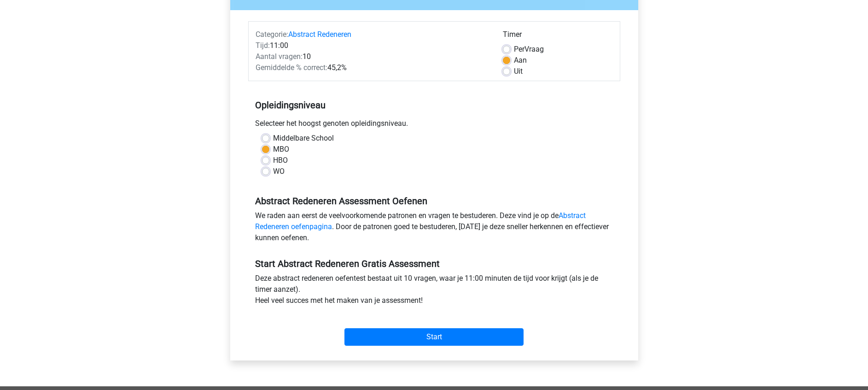
scroll to position [207, 0]
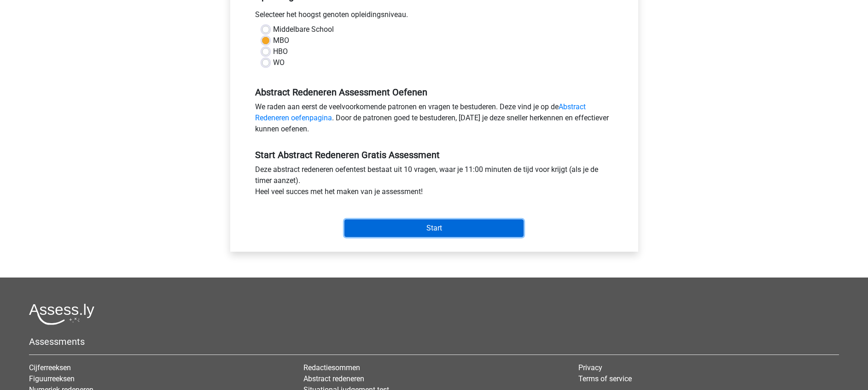
click at [423, 230] on input "Start" at bounding box center [434, 228] width 179 height 18
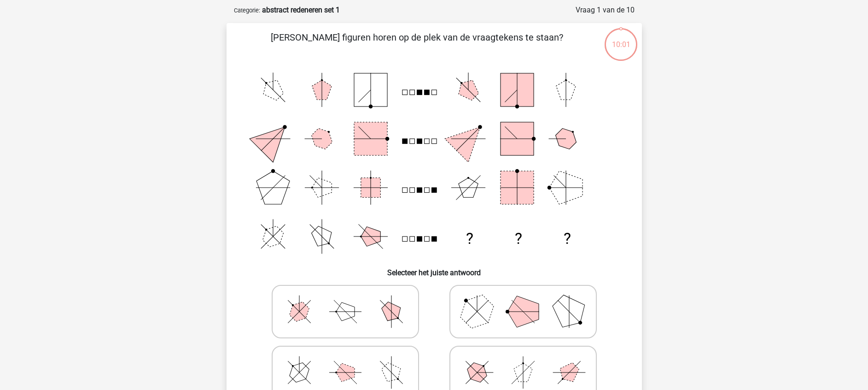
scroll to position [69, 0]
